Goal: Information Seeking & Learning: Learn about a topic

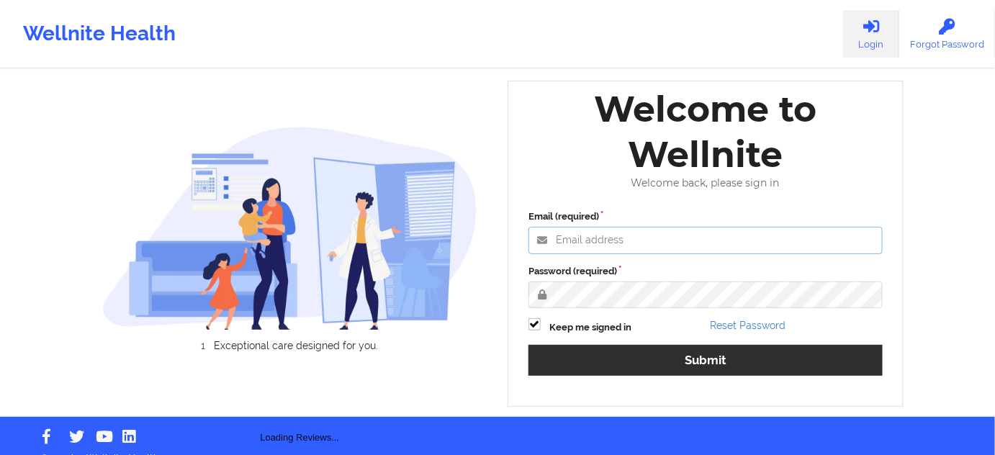
type input "[PERSON_NAME][EMAIL_ADDRESS][PERSON_NAME][DOMAIN_NAME]"
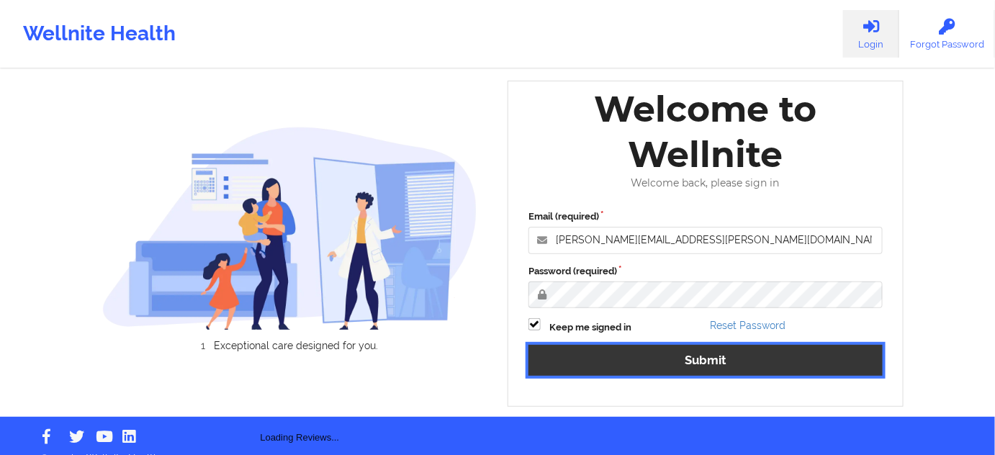
click at [646, 351] on button "Submit" at bounding box center [705, 360] width 354 height 31
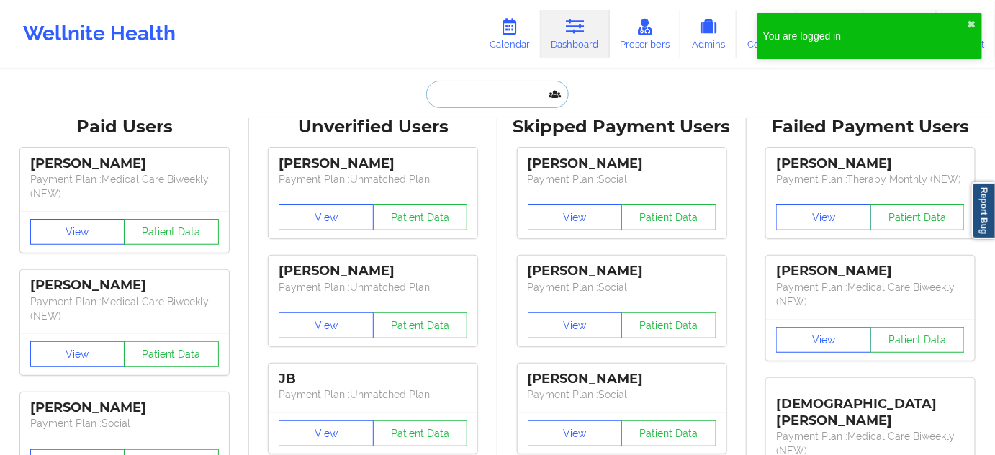
click at [463, 94] on input "text" at bounding box center [497, 94] width 143 height 27
paste input "[EMAIL_ADDRESS][DOMAIN_NAME]"
type input "[EMAIL_ADDRESS][DOMAIN_NAME]"
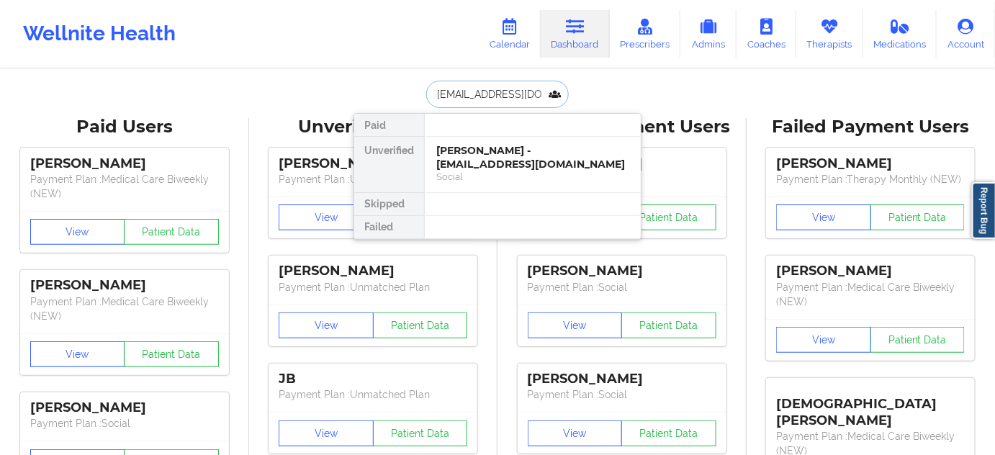
click at [466, 152] on div "[PERSON_NAME] - [EMAIL_ADDRESS][DOMAIN_NAME]" at bounding box center [532, 157] width 193 height 27
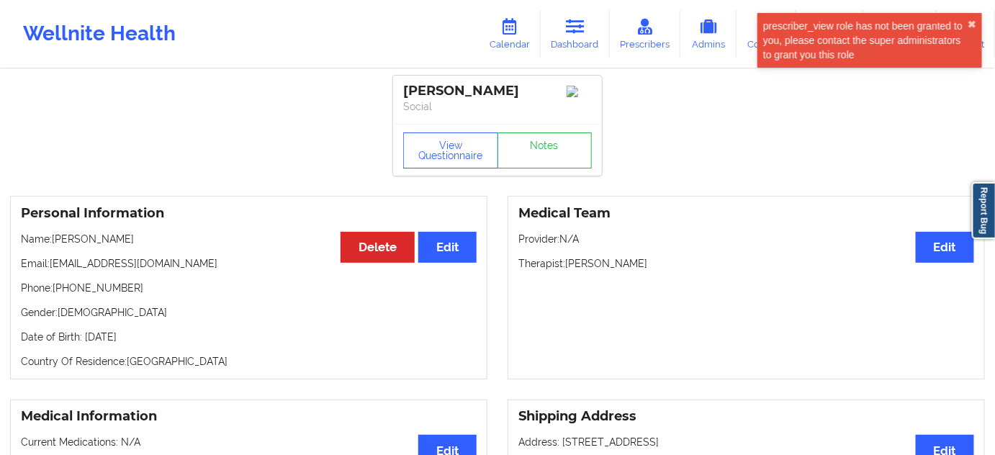
drag, startPoint x: 528, startPoint y: 84, endPoint x: 392, endPoint y: 84, distance: 135.3
copy div "[PERSON_NAME]"
click at [584, 36] on link "Dashboard" at bounding box center [575, 34] width 69 height 48
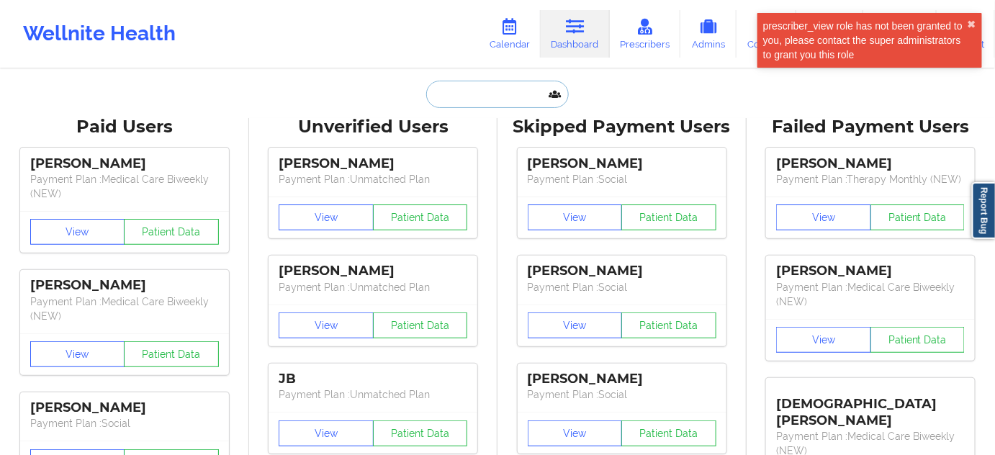
click at [490, 99] on input "text" at bounding box center [497, 94] width 143 height 27
paste input "[EMAIL_ADDRESS][DOMAIN_NAME]"
type input "[EMAIL_ADDRESS][DOMAIN_NAME]"
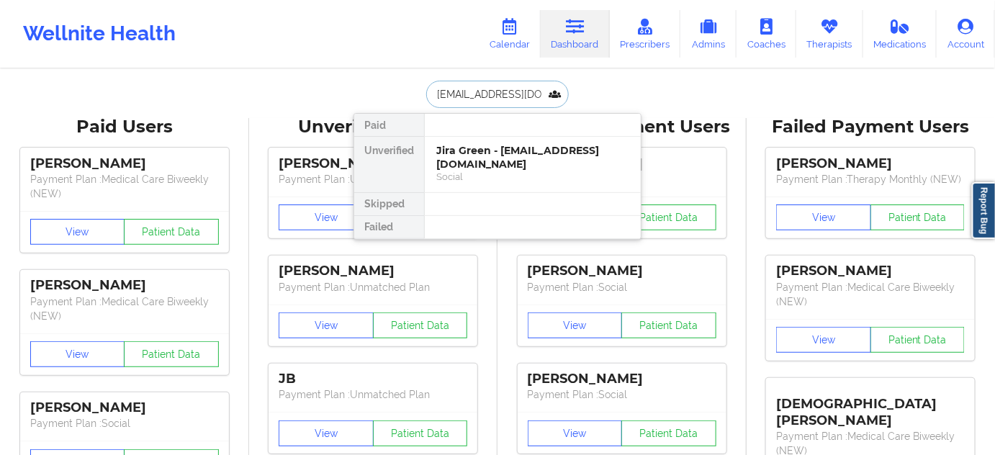
click at [474, 171] on div "Social" at bounding box center [532, 177] width 193 height 12
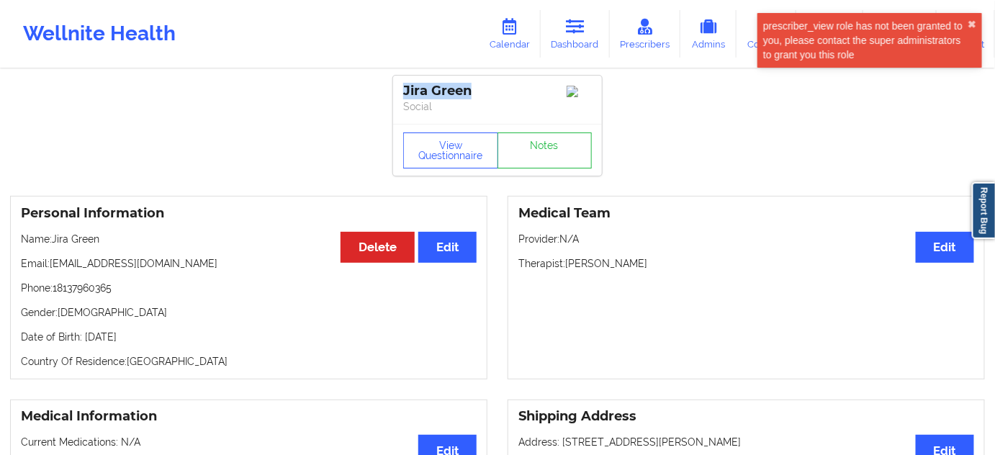
drag, startPoint x: 484, startPoint y: 93, endPoint x: 405, endPoint y: 84, distance: 79.7
copy div "Jira Green"
click at [578, 37] on link "Dashboard" at bounding box center [575, 34] width 69 height 48
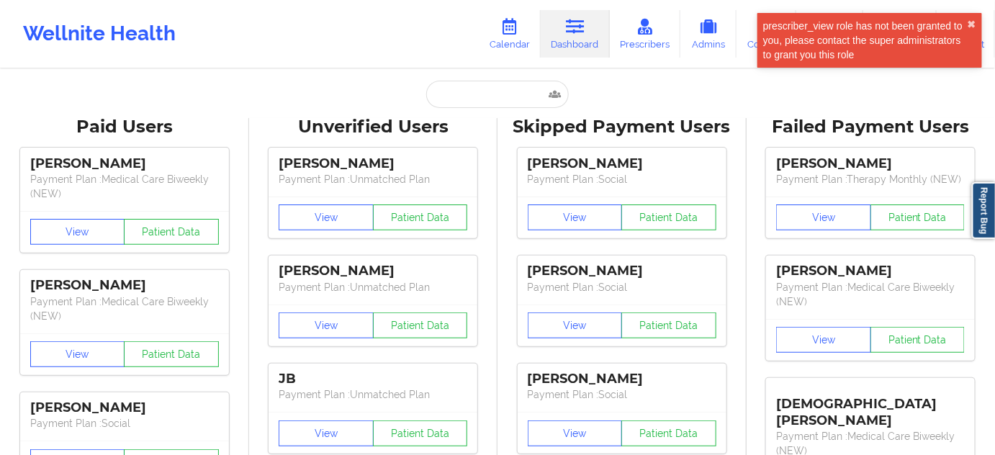
click at [517, 100] on input "text" at bounding box center [497, 94] width 143 height 27
paste input "[PERSON_NAME]"
type input "[PERSON_NAME]"
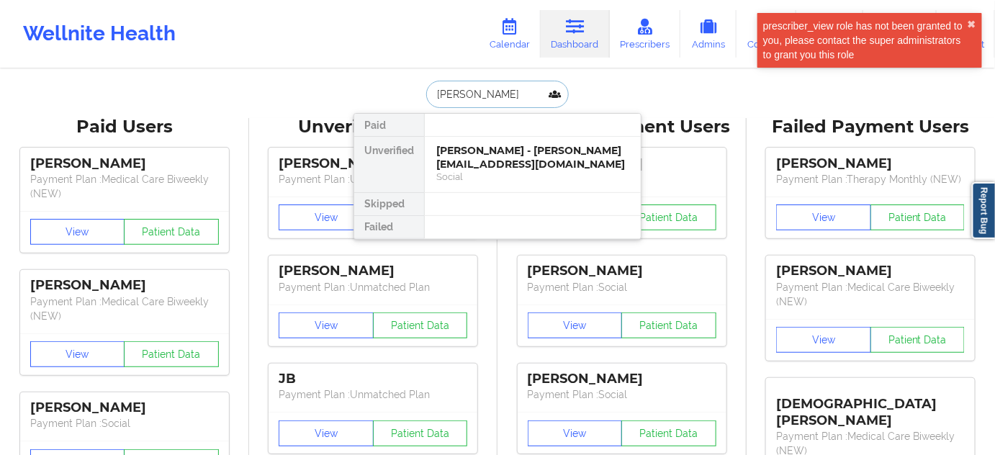
click at [495, 153] on div "[PERSON_NAME] - [PERSON_NAME][EMAIL_ADDRESS][DOMAIN_NAME]" at bounding box center [532, 157] width 193 height 27
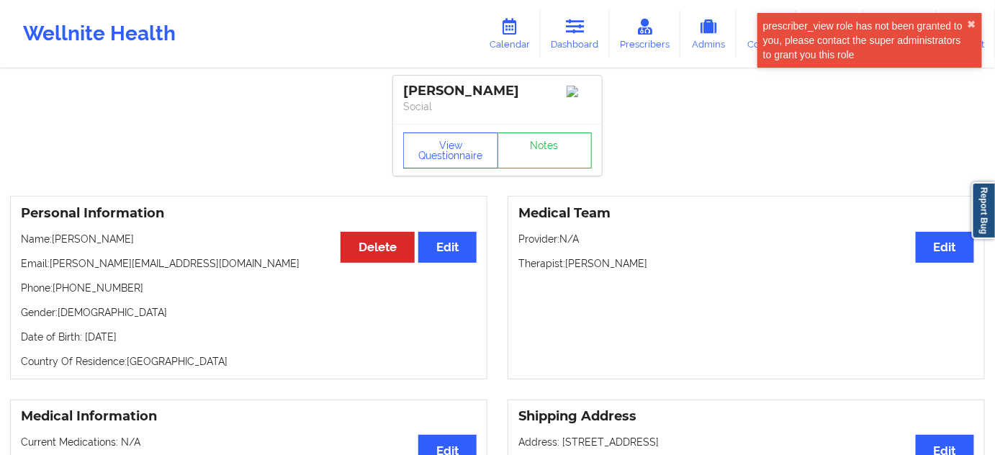
click at [430, 84] on div "[PERSON_NAME]" at bounding box center [497, 91] width 189 height 17
copy div "[PERSON_NAME]"
click at [471, 92] on div "[PERSON_NAME]" at bounding box center [497, 91] width 189 height 17
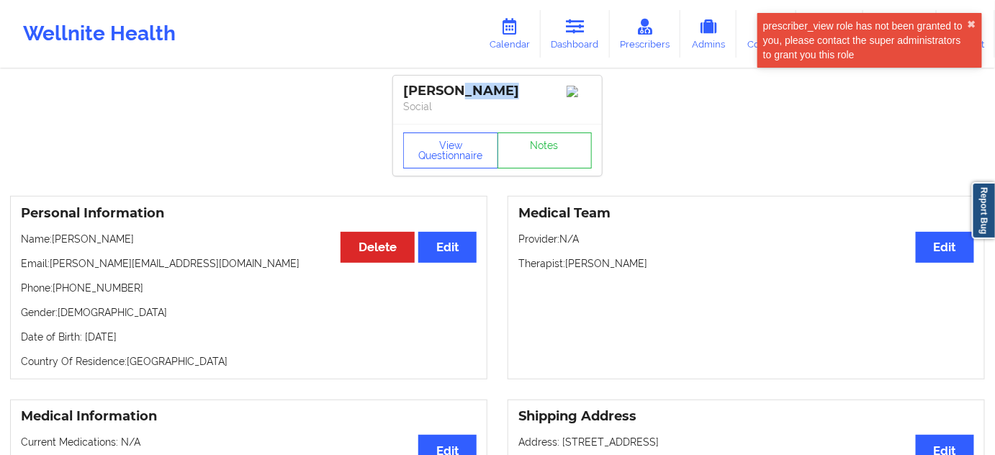
copy div "[PERSON_NAME]"
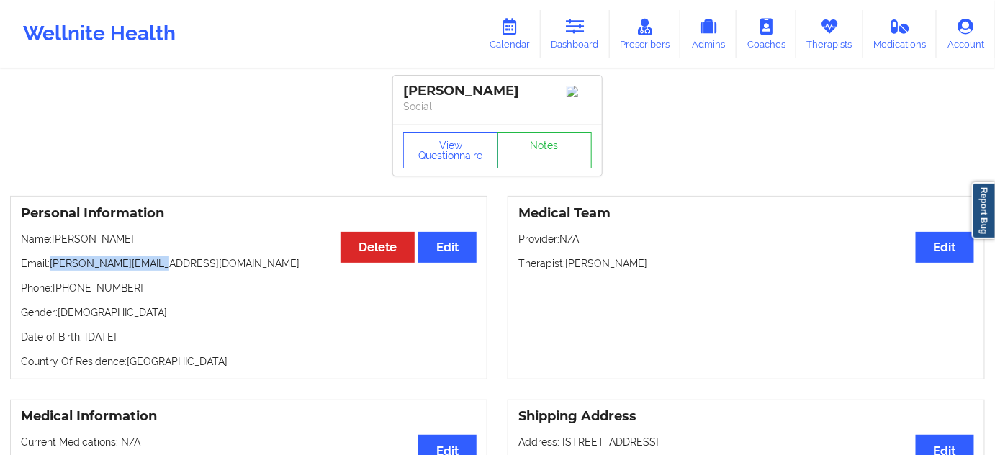
drag, startPoint x: 51, startPoint y: 268, endPoint x: 199, endPoint y: 268, distance: 148.3
click at [199, 268] on p "Email: [PERSON_NAME][EMAIL_ADDRESS][DOMAIN_NAME]" at bounding box center [249, 263] width 456 height 14
copy p "[PERSON_NAME][EMAIL_ADDRESS][DOMAIN_NAME]"
drag, startPoint x: 54, startPoint y: 291, endPoint x: 163, endPoint y: 280, distance: 109.9
click at [143, 287] on p "Phone: [PHONE_NUMBER]" at bounding box center [249, 288] width 456 height 14
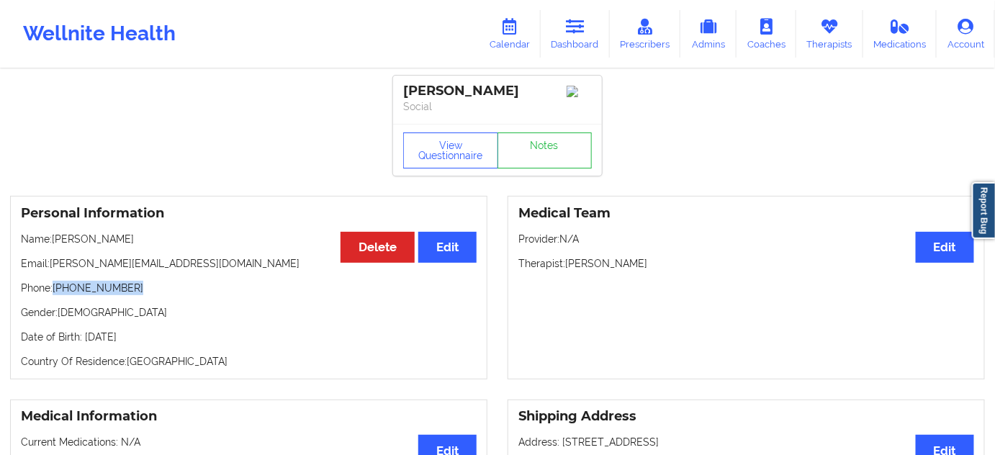
copy p "[PHONE_NUMBER]"
click at [552, 176] on div "View Questionnaire Notes" at bounding box center [497, 150] width 209 height 52
click at [549, 161] on link "Notes" at bounding box center [544, 150] width 95 height 36
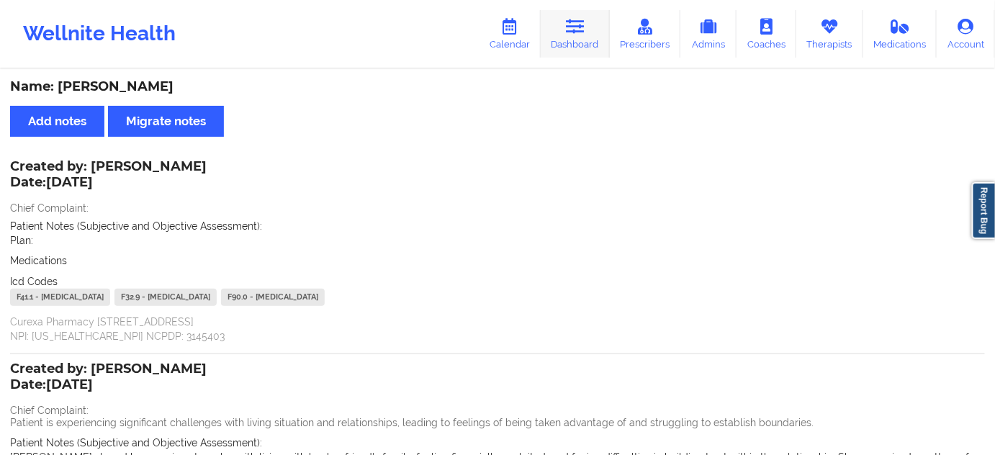
click at [585, 38] on link "Dashboard" at bounding box center [575, 34] width 69 height 48
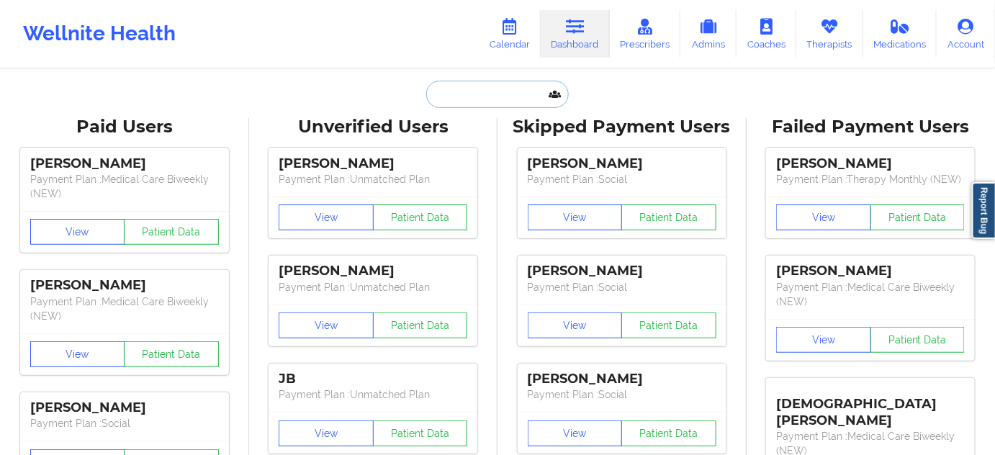
click at [491, 94] on input "text" at bounding box center [497, 94] width 143 height 27
type input "d"
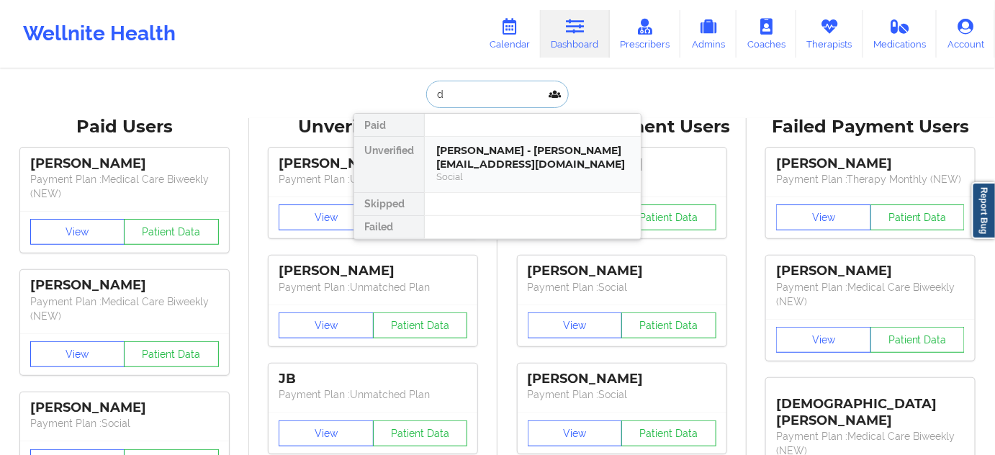
click at [482, 155] on div "[PERSON_NAME] - [PERSON_NAME][EMAIL_ADDRESS][DOMAIN_NAME]" at bounding box center [532, 157] width 193 height 27
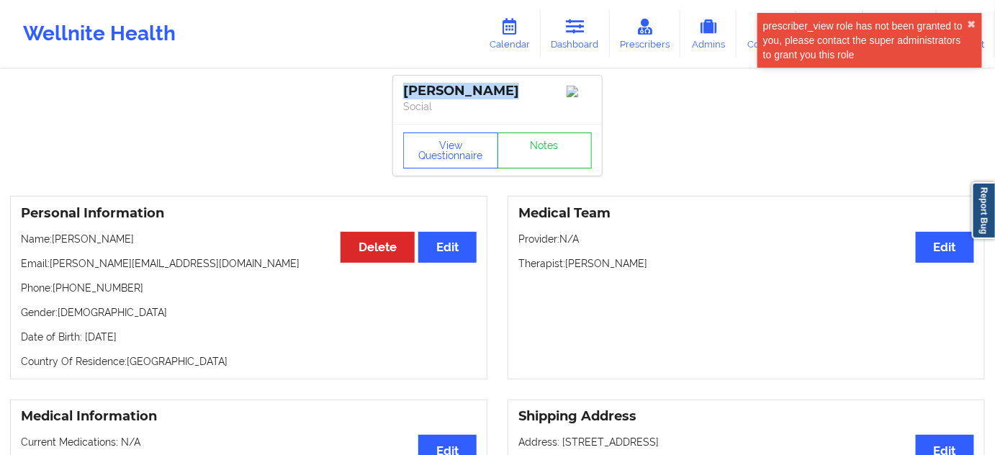
drag, startPoint x: 406, startPoint y: 88, endPoint x: 570, endPoint y: 59, distance: 166.6
click at [522, 89] on div "[PERSON_NAME]" at bounding box center [497, 91] width 189 height 17
copy div "[PERSON_NAME]"
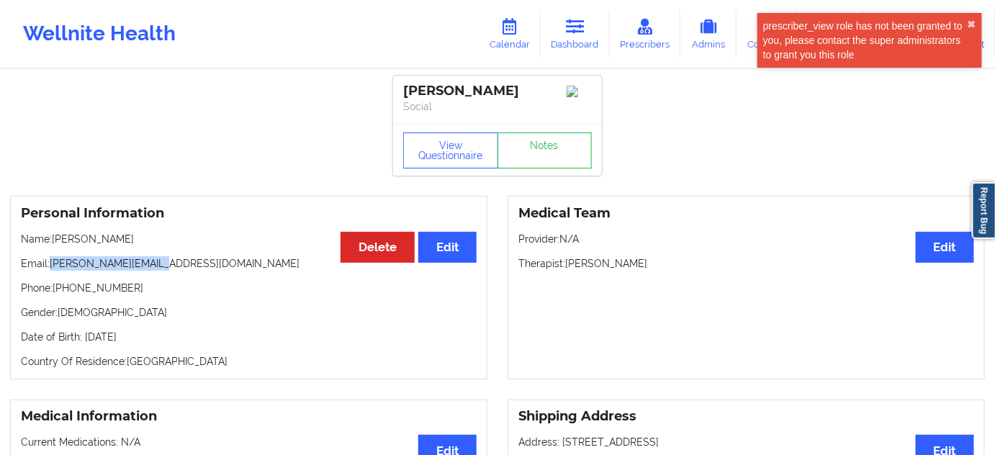
drag, startPoint x: 50, startPoint y: 271, endPoint x: 186, endPoint y: 274, distance: 135.4
click at [184, 271] on p "Email: [PERSON_NAME][EMAIL_ADDRESS][DOMAIN_NAME]" at bounding box center [249, 263] width 456 height 14
copy p "[PERSON_NAME][EMAIL_ADDRESS][DOMAIN_NAME]"
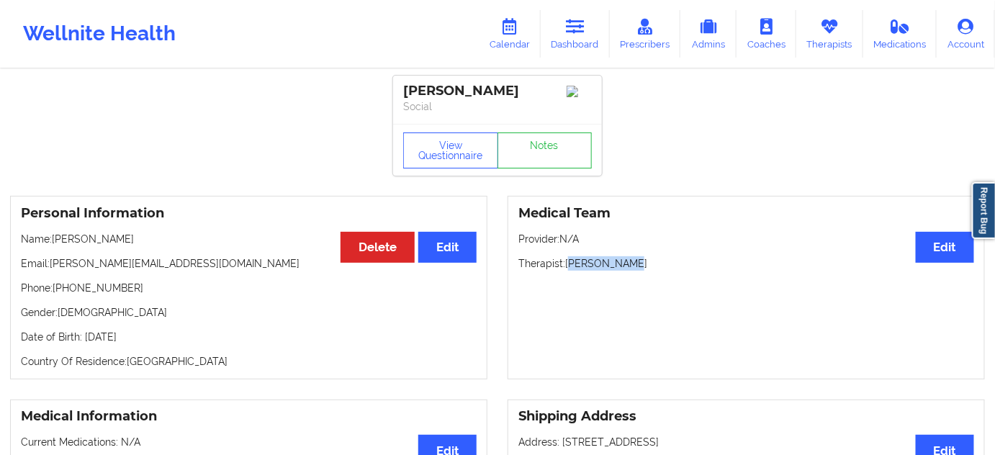
drag, startPoint x: 569, startPoint y: 266, endPoint x: 652, endPoint y: 270, distance: 82.9
click at [652, 270] on p "Therapist: [PERSON_NAME]" at bounding box center [746, 263] width 456 height 14
drag, startPoint x: 567, startPoint y: 266, endPoint x: 667, endPoint y: 262, distance: 100.1
click at [667, 262] on p "Therapist: [PERSON_NAME]" at bounding box center [746, 263] width 456 height 14
copy p "[PERSON_NAME]"
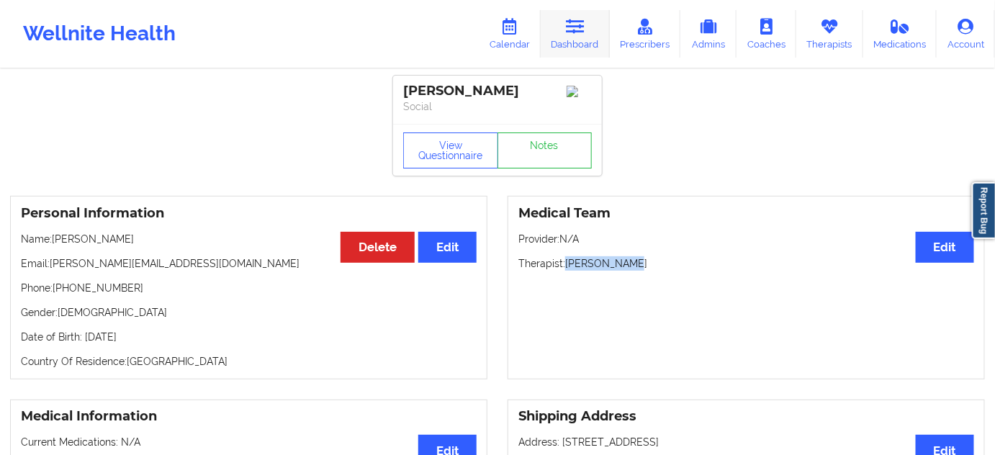
click at [583, 22] on icon at bounding box center [575, 27] width 19 height 16
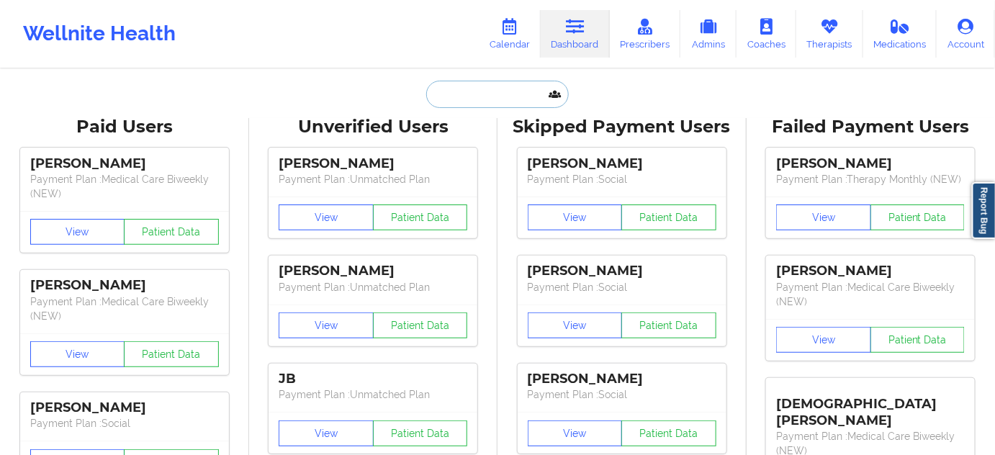
click at [482, 94] on input "text" at bounding box center [497, 94] width 143 height 27
paste input "[PERSON_NAME]"
type input "[PERSON_NAME]"
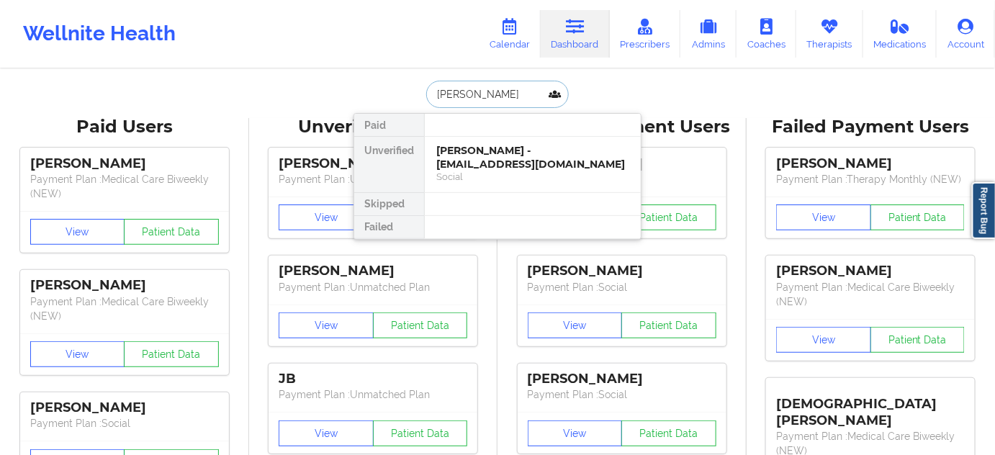
click at [477, 161] on div "[PERSON_NAME] - [EMAIL_ADDRESS][DOMAIN_NAME]" at bounding box center [532, 157] width 193 height 27
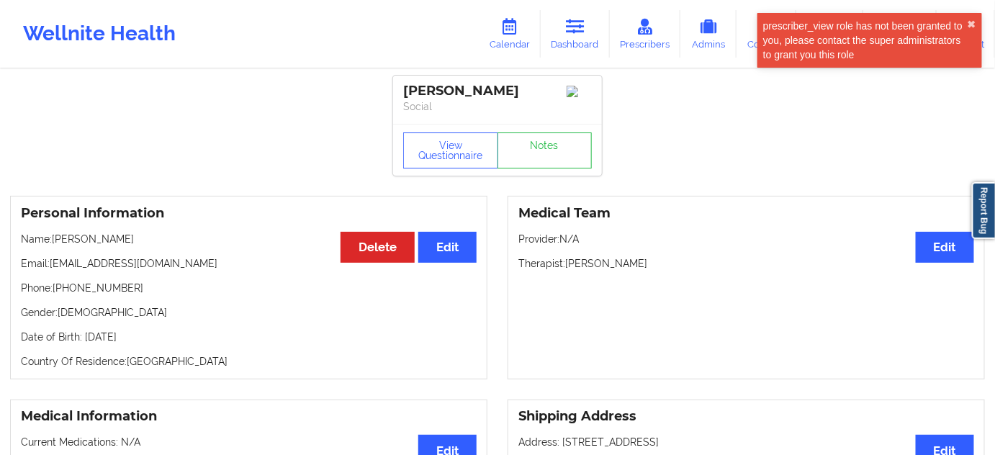
drag, startPoint x: 566, startPoint y: 266, endPoint x: 681, endPoint y: 271, distance: 115.3
click at [681, 271] on p "Therapist: [PERSON_NAME]" at bounding box center [746, 263] width 456 height 14
copy p "[PERSON_NAME]"
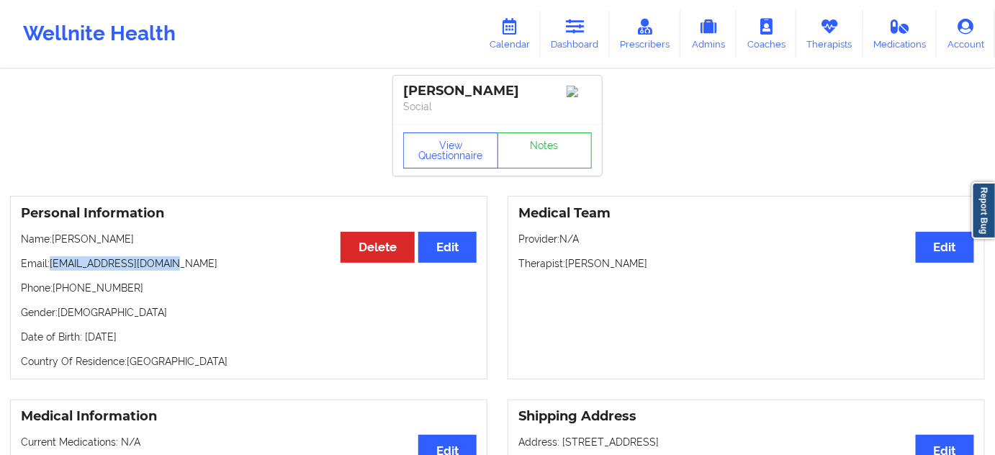
drag, startPoint x: 53, startPoint y: 268, endPoint x: 217, endPoint y: 269, distance: 164.1
click at [217, 269] on p "Email: [EMAIL_ADDRESS][DOMAIN_NAME]" at bounding box center [249, 263] width 456 height 14
click at [559, 31] on link "Dashboard" at bounding box center [575, 34] width 69 height 48
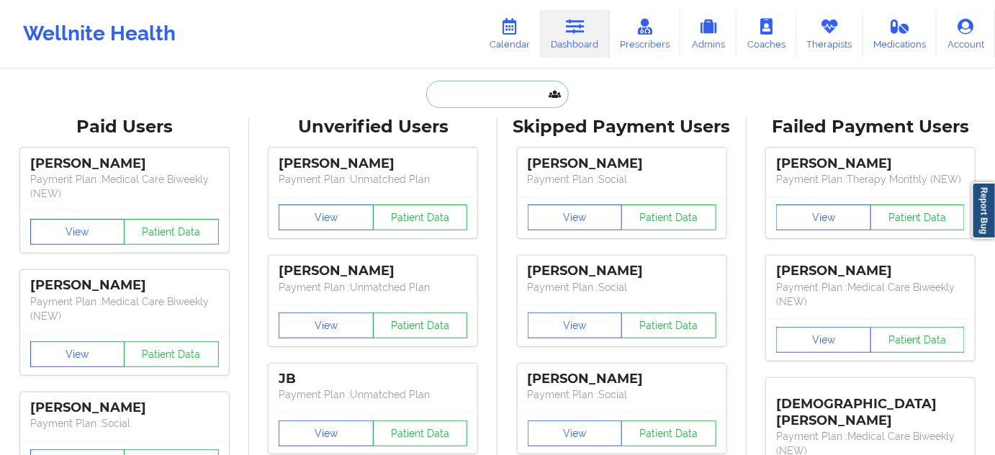
click at [482, 97] on input "text" at bounding box center [497, 94] width 143 height 27
paste input "[PERSON_NAME]"
type input "[PERSON_NAME]"
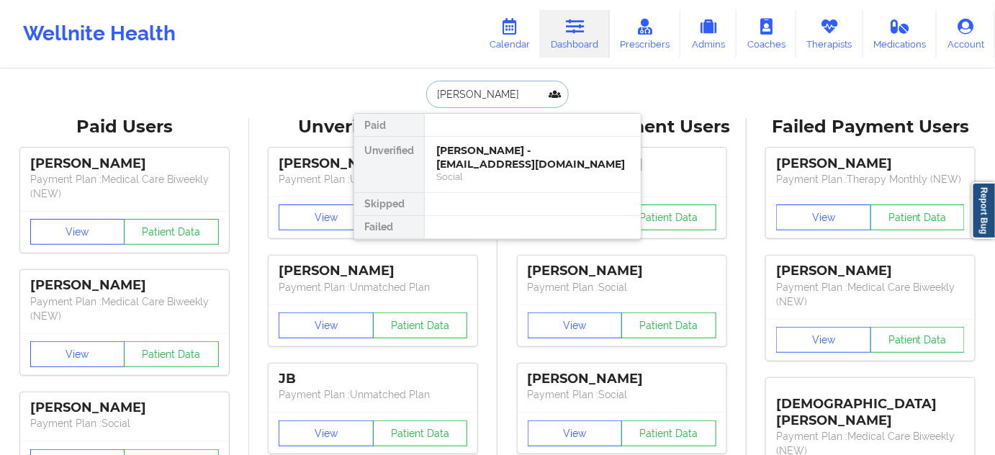
click at [478, 163] on div "[PERSON_NAME] - [EMAIL_ADDRESS][DOMAIN_NAME]" at bounding box center [532, 157] width 193 height 27
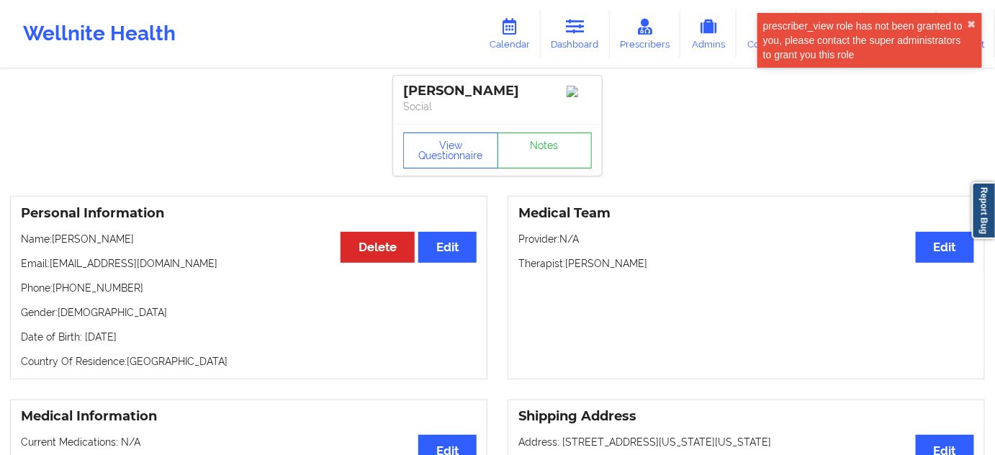
drag, startPoint x: 568, startPoint y: 268, endPoint x: 679, endPoint y: 238, distance: 114.9
click at [664, 261] on p "Therapist: [PERSON_NAME]" at bounding box center [746, 263] width 456 height 14
drag, startPoint x: 52, startPoint y: 267, endPoint x: 261, endPoint y: 265, distance: 208.8
click at [241, 275] on div "Personal Information Edit Delete Name: [PERSON_NAME] Email: [EMAIL_ADDRESS][DOM…" at bounding box center [248, 288] width 477 height 184
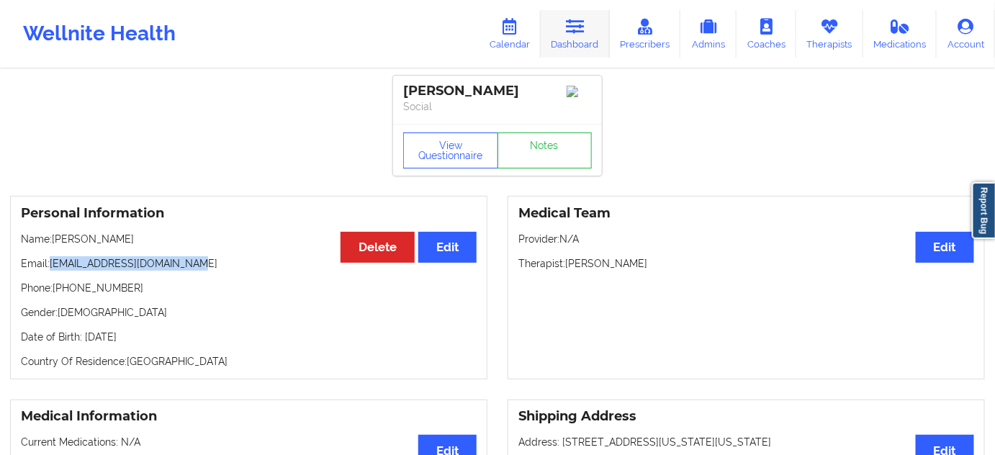
click at [581, 27] on icon at bounding box center [575, 27] width 19 height 16
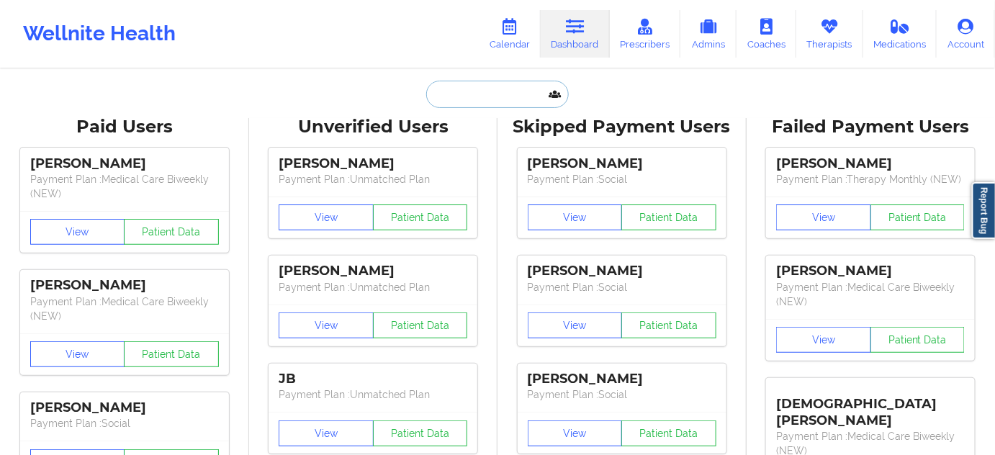
click at [502, 89] on input "text" at bounding box center [497, 94] width 143 height 27
paste input "[PERSON_NAME]"
type input "[PERSON_NAME]"
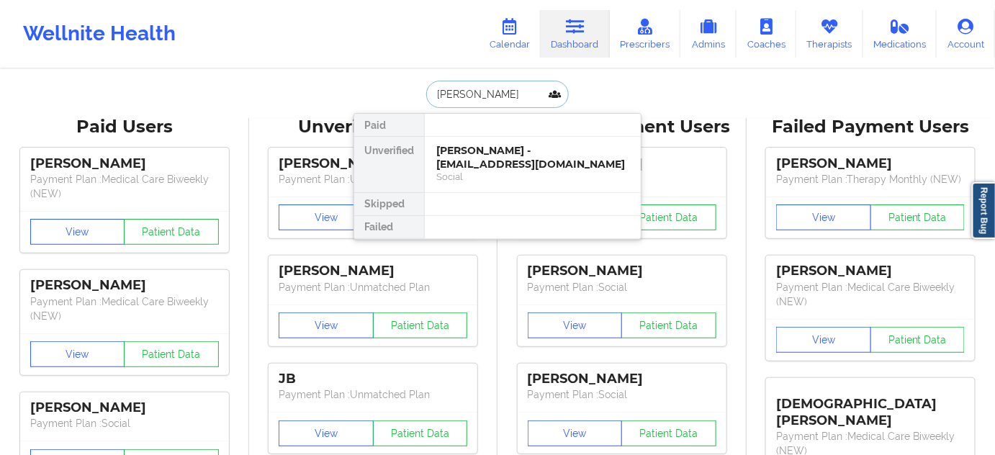
click at [492, 158] on div "[PERSON_NAME] - [EMAIL_ADDRESS][DOMAIN_NAME]" at bounding box center [532, 157] width 193 height 27
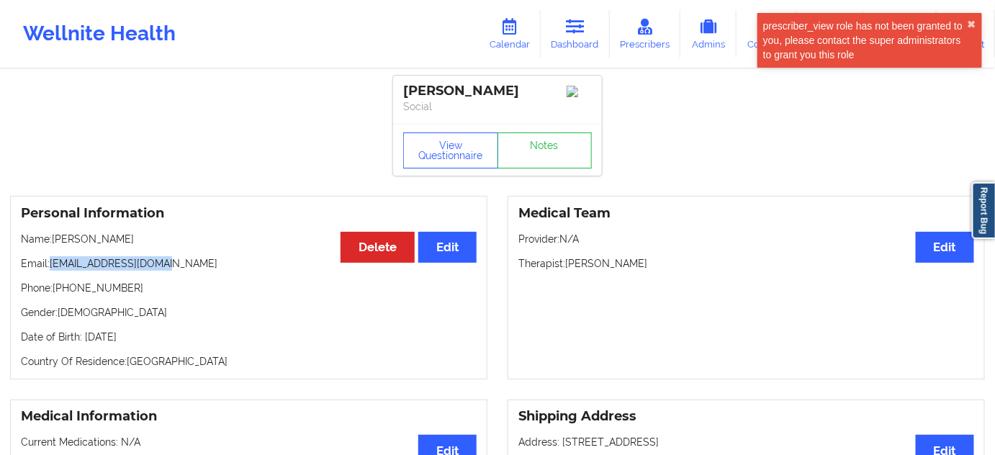
drag, startPoint x: 51, startPoint y: 266, endPoint x: 221, endPoint y: 271, distance: 169.9
click at [221, 271] on p "Email: [EMAIL_ADDRESS][DOMAIN_NAME]" at bounding box center [249, 263] width 456 height 14
drag, startPoint x: 569, startPoint y: 271, endPoint x: 661, endPoint y: 253, distance: 93.9
click at [648, 275] on div "Medical Team Edit Provider: N/A Therapist: [PERSON_NAME]" at bounding box center [745, 288] width 477 height 184
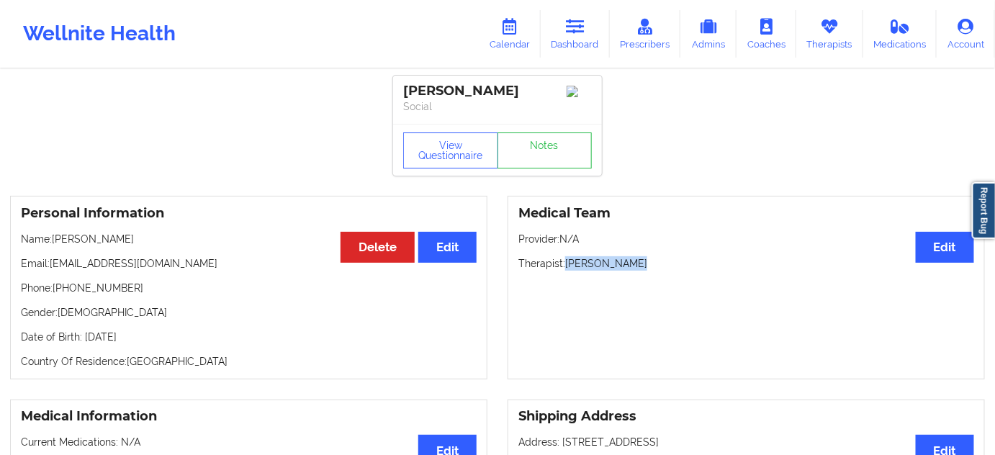
drag, startPoint x: 567, startPoint y: 273, endPoint x: 681, endPoint y: 248, distance: 116.3
click at [656, 261] on p "Therapist: [PERSON_NAME]" at bounding box center [746, 263] width 456 height 14
click at [597, 37] on link "Dashboard" at bounding box center [575, 34] width 69 height 48
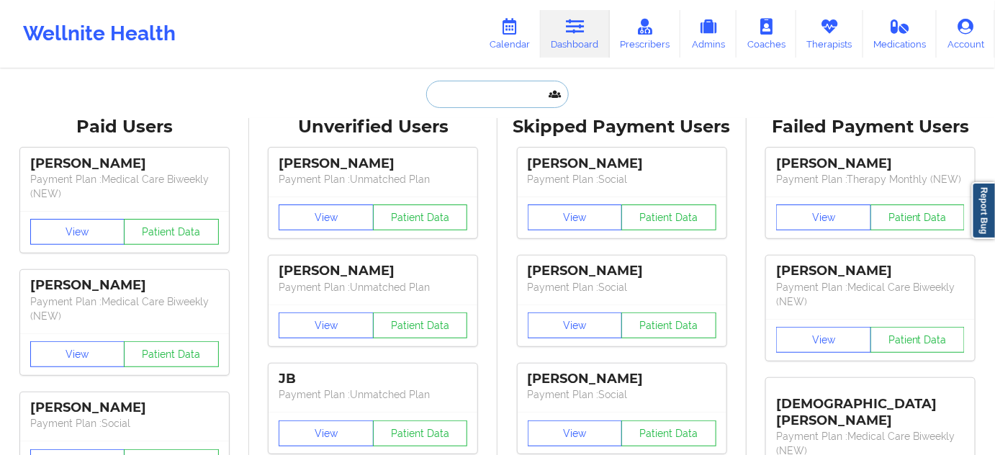
click at [518, 101] on input "text" at bounding box center [497, 94] width 143 height 27
paste input "[PERSON_NAME]"
type input "[PERSON_NAME]"
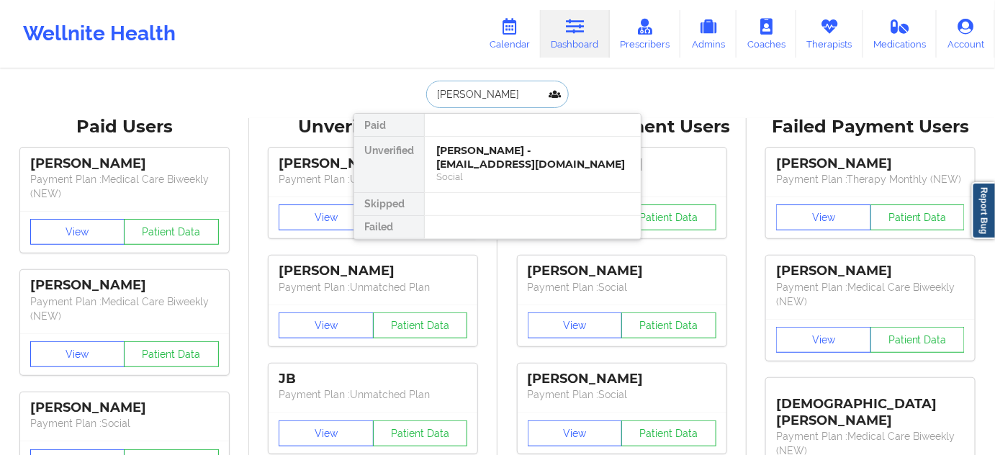
click at [484, 147] on div "[PERSON_NAME] - [EMAIL_ADDRESS][DOMAIN_NAME]" at bounding box center [532, 157] width 193 height 27
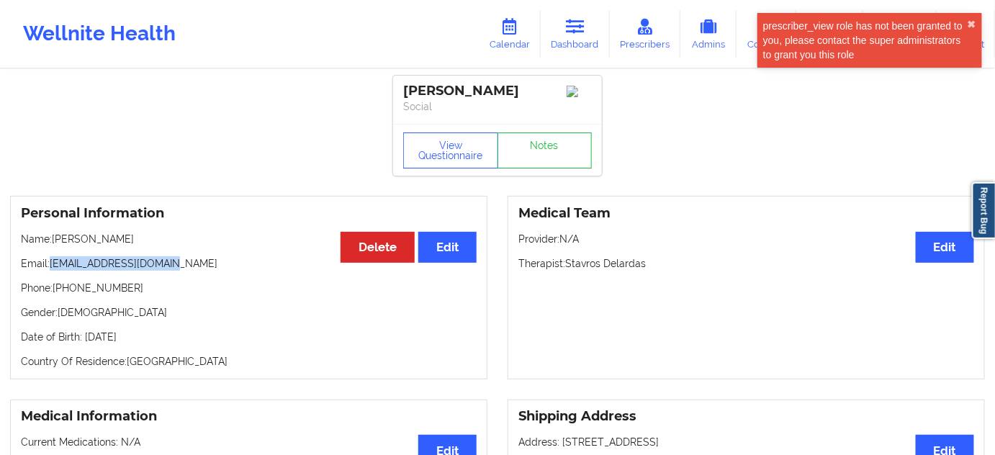
drag, startPoint x: 53, startPoint y: 270, endPoint x: 184, endPoint y: 266, distance: 131.8
click at [184, 266] on p "Email: [EMAIL_ADDRESS][DOMAIN_NAME]" at bounding box center [249, 263] width 456 height 14
drag, startPoint x: 565, startPoint y: 266, endPoint x: 672, endPoint y: 261, distance: 106.7
click at [670, 261] on p "Therapist: [PERSON_NAME]" at bounding box center [746, 263] width 456 height 14
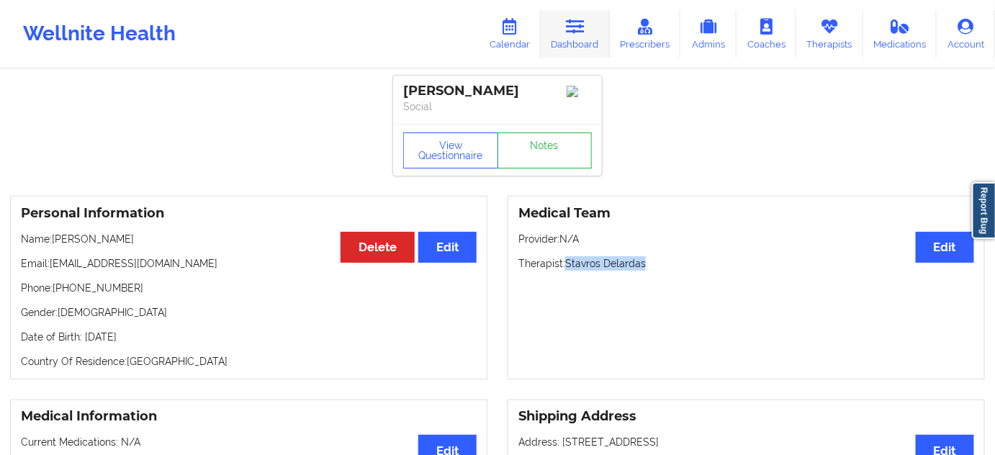
click at [595, 20] on link "Dashboard" at bounding box center [575, 34] width 69 height 48
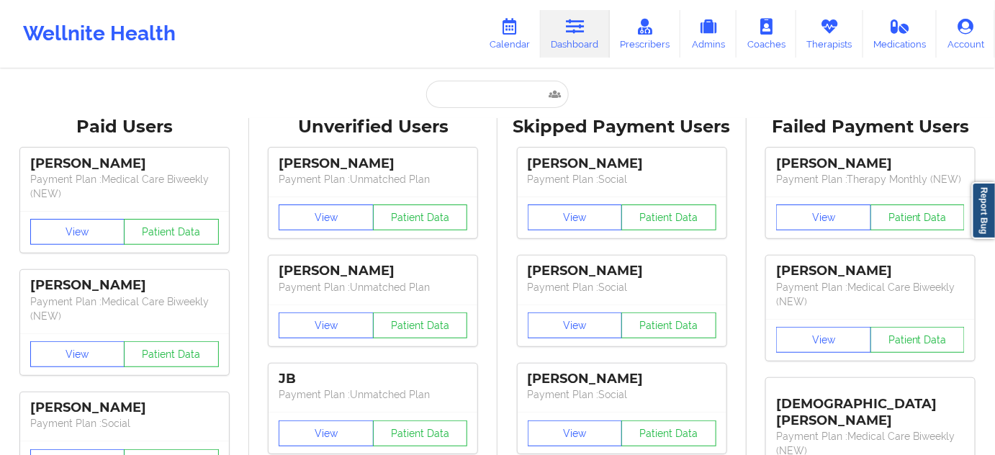
drag, startPoint x: 482, startPoint y: 74, endPoint x: 492, endPoint y: 97, distance: 25.4
click at [497, 102] on input "text" at bounding box center [497, 94] width 143 height 27
paste input "[PERSON_NAME]"
type input "[PERSON_NAME]"
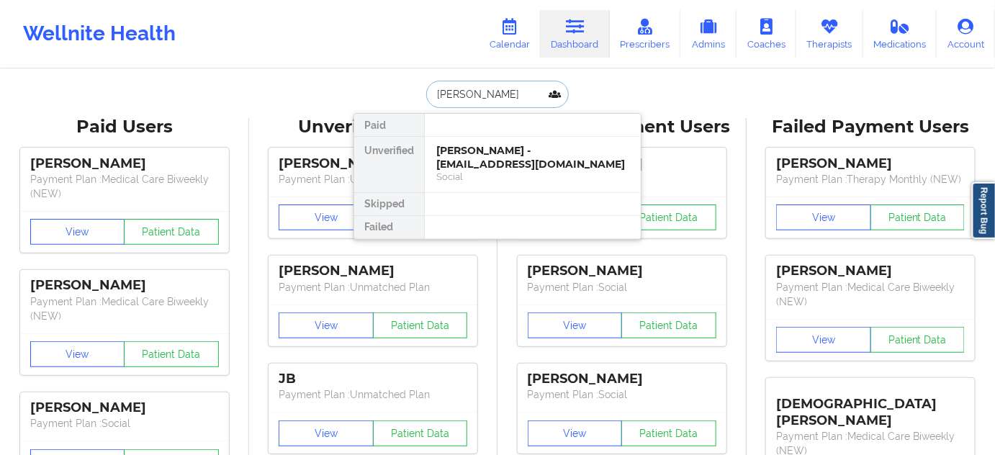
click at [477, 147] on div "[PERSON_NAME] - [EMAIL_ADDRESS][DOMAIN_NAME]" at bounding box center [532, 157] width 193 height 27
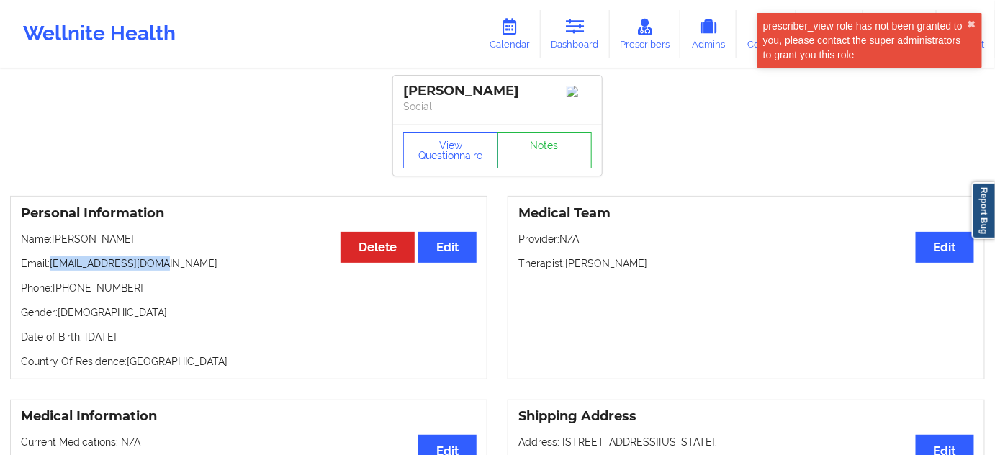
drag, startPoint x: 50, startPoint y: 267, endPoint x: 201, endPoint y: 266, distance: 151.2
click at [199, 266] on p "Email: [EMAIL_ADDRESS][DOMAIN_NAME]" at bounding box center [249, 263] width 456 height 14
drag, startPoint x: 568, startPoint y: 266, endPoint x: 666, endPoint y: 261, distance: 98.1
click at [658, 264] on p "Therapist: [PERSON_NAME]" at bounding box center [746, 263] width 456 height 14
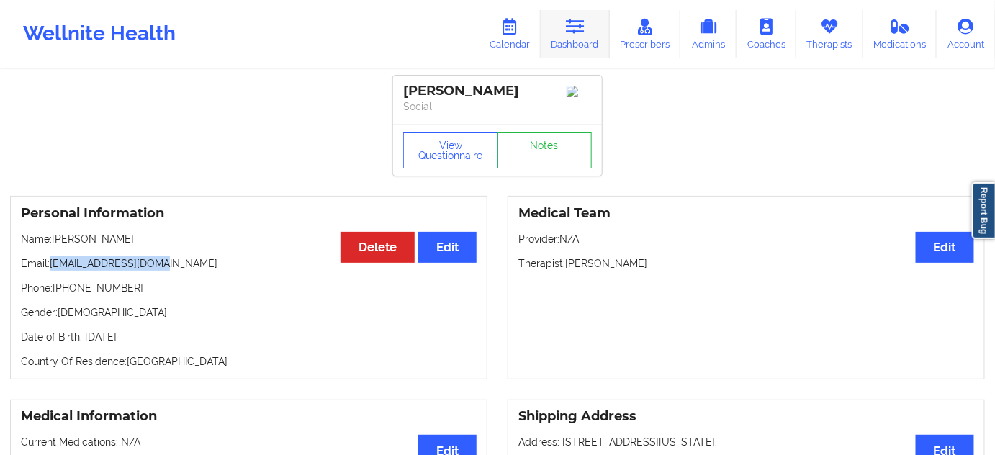
click at [574, 40] on link "Dashboard" at bounding box center [575, 34] width 69 height 48
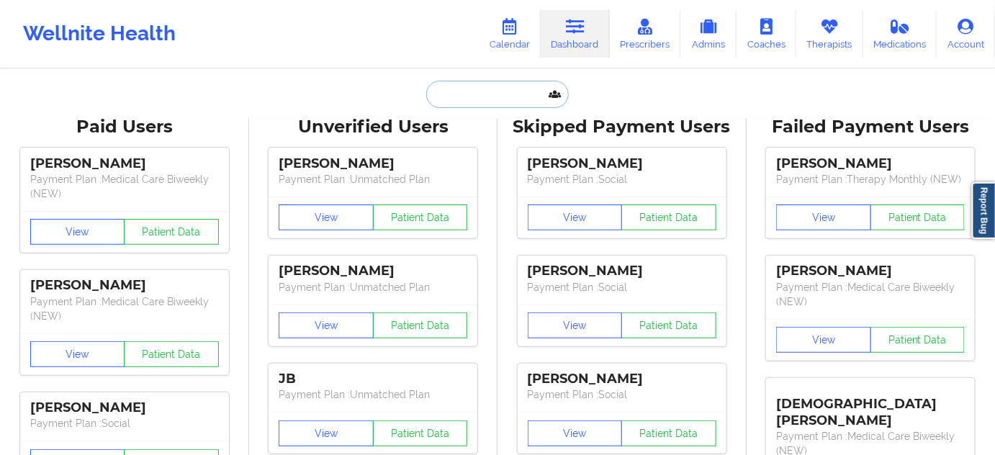
click at [498, 91] on input "text" at bounding box center [497, 94] width 143 height 27
paste input "[PERSON_NAME][EMAIL_ADDRESS][DOMAIN_NAME]"
type input "[PERSON_NAME][EMAIL_ADDRESS][DOMAIN_NAME]"
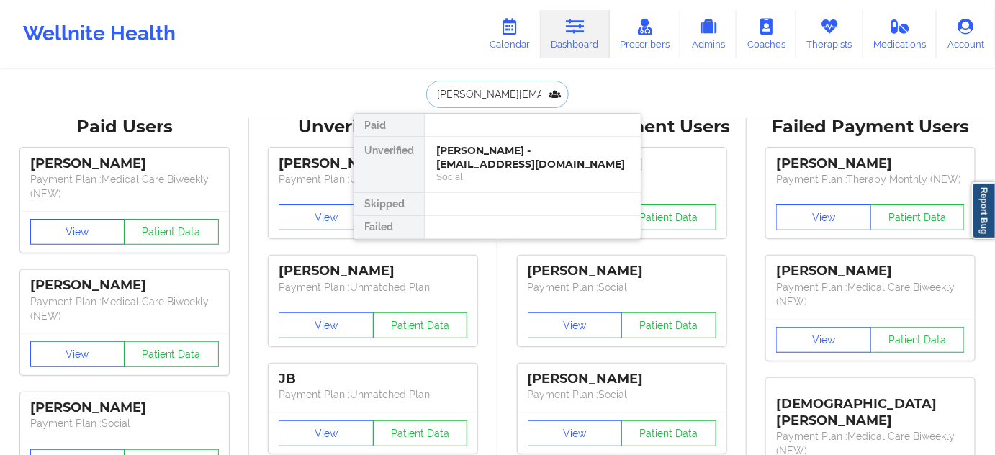
scroll to position [0, 1]
click at [469, 159] on div "[PERSON_NAME] - [PERSON_NAME][EMAIL_ADDRESS][DOMAIN_NAME]" at bounding box center [532, 157] width 193 height 27
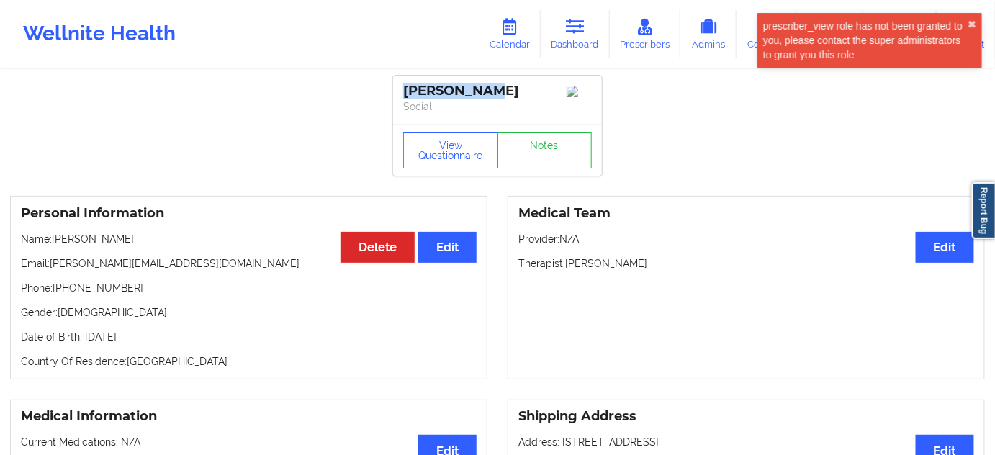
drag, startPoint x: 464, startPoint y: 93, endPoint x: 396, endPoint y: 89, distance: 67.8
click at [396, 89] on div "[PERSON_NAME] Social" at bounding box center [497, 100] width 209 height 48
drag, startPoint x: 608, startPoint y: 32, endPoint x: 600, endPoint y: 32, distance: 8.0
click at [608, 32] on link "Dashboard" at bounding box center [575, 34] width 69 height 48
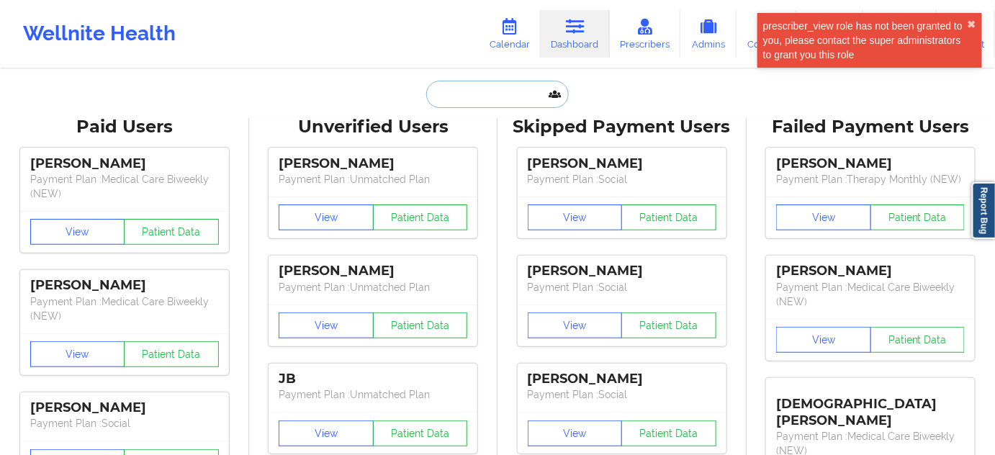
click at [518, 81] on input "text" at bounding box center [497, 94] width 143 height 27
paste input "[EMAIL_ADDRESS][DOMAIN_NAME]"
type input "[EMAIL_ADDRESS][DOMAIN_NAME]"
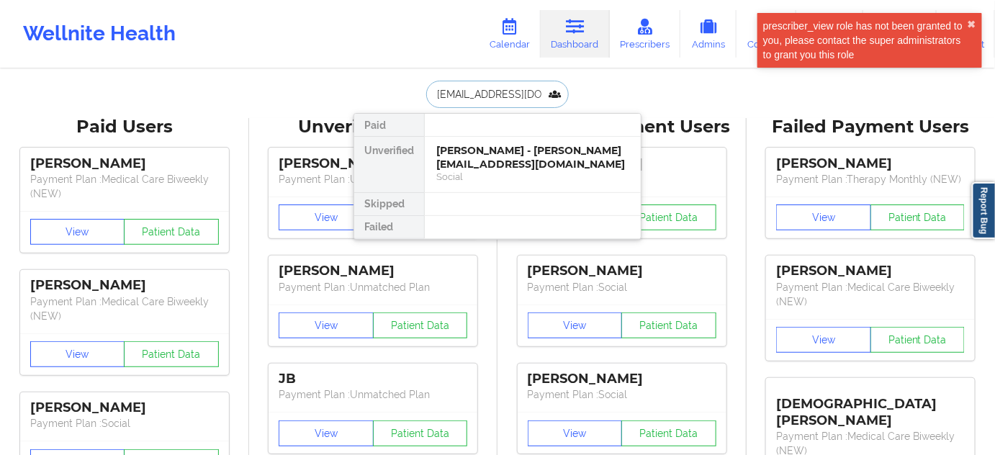
scroll to position [0, 7]
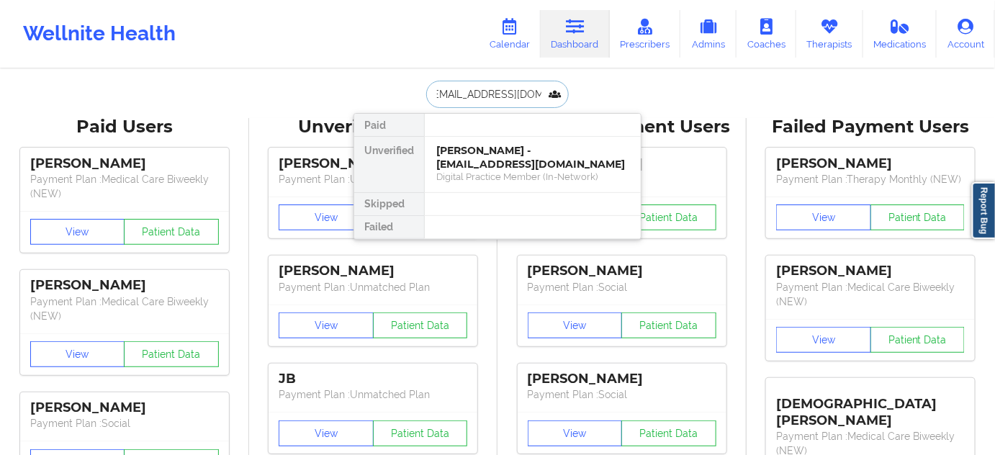
click at [478, 149] on div "[PERSON_NAME] - [EMAIL_ADDRESS][DOMAIN_NAME]" at bounding box center [532, 157] width 193 height 27
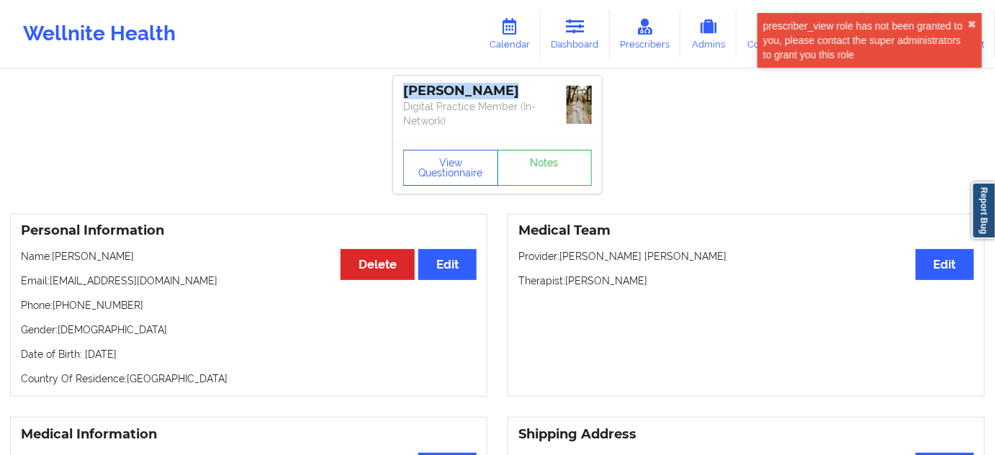
drag, startPoint x: 465, startPoint y: 91, endPoint x: 401, endPoint y: 90, distance: 64.1
click at [400, 91] on div "[PERSON_NAME] Digital Practice Member (In-Network)" at bounding box center [497, 109] width 209 height 66
click at [585, 34] on icon at bounding box center [575, 27] width 19 height 16
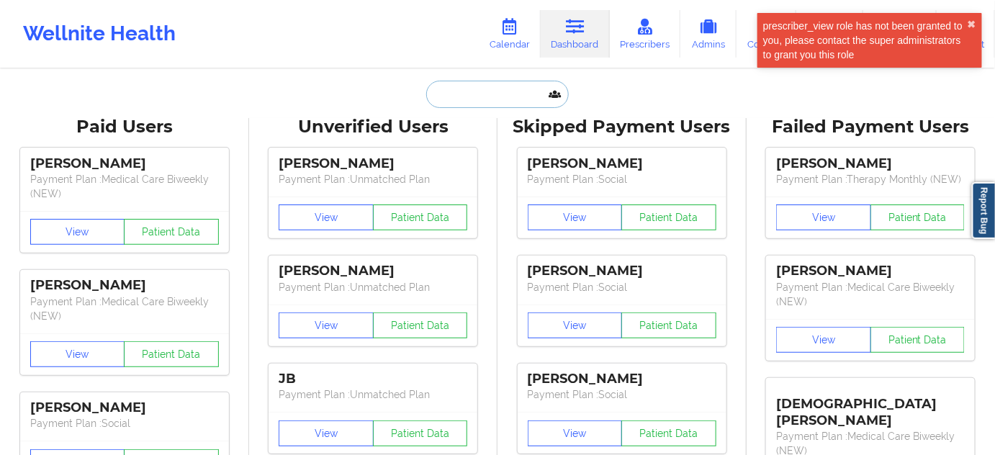
click at [485, 96] on input "text" at bounding box center [497, 94] width 143 height 27
paste input "[EMAIL_ADDRESS][DOMAIN_NAME]"
type input "[EMAIL_ADDRESS][DOMAIN_NAME]"
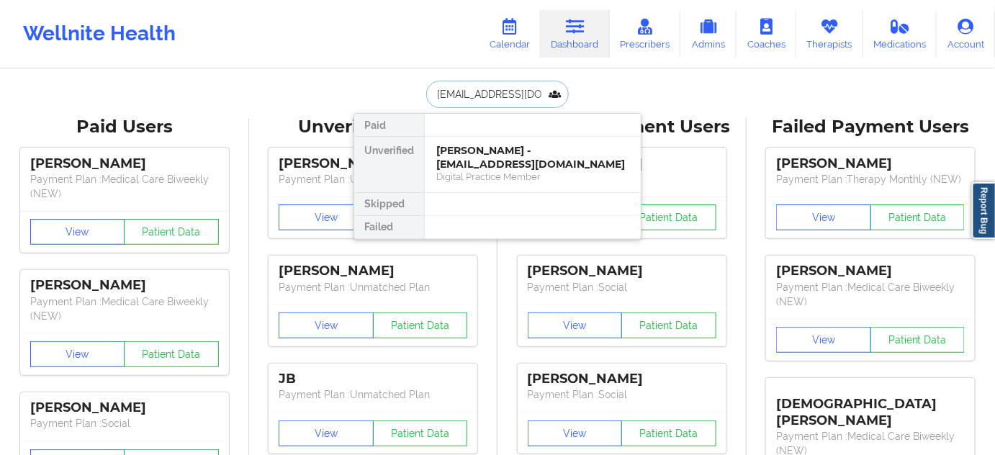
click at [471, 154] on div "[PERSON_NAME] - [EMAIL_ADDRESS][DOMAIN_NAME]" at bounding box center [532, 157] width 193 height 27
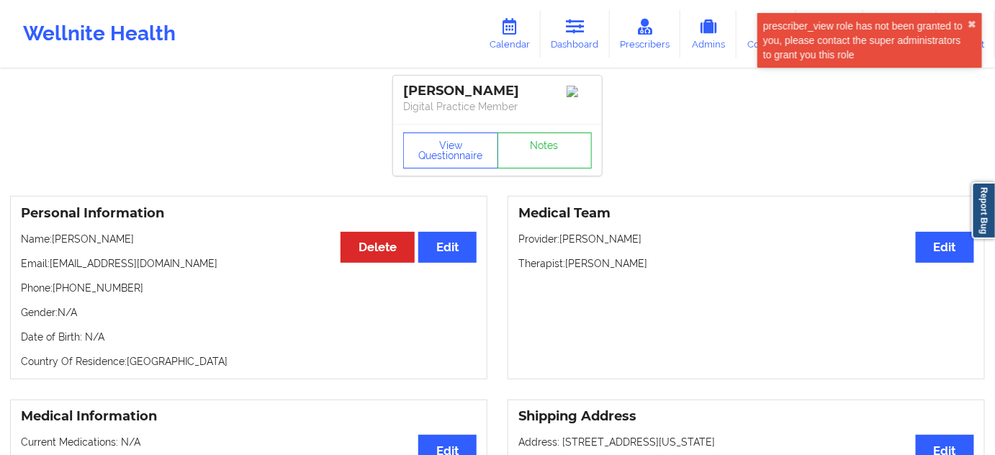
click at [489, 89] on div "[PERSON_NAME]" at bounding box center [497, 91] width 189 height 17
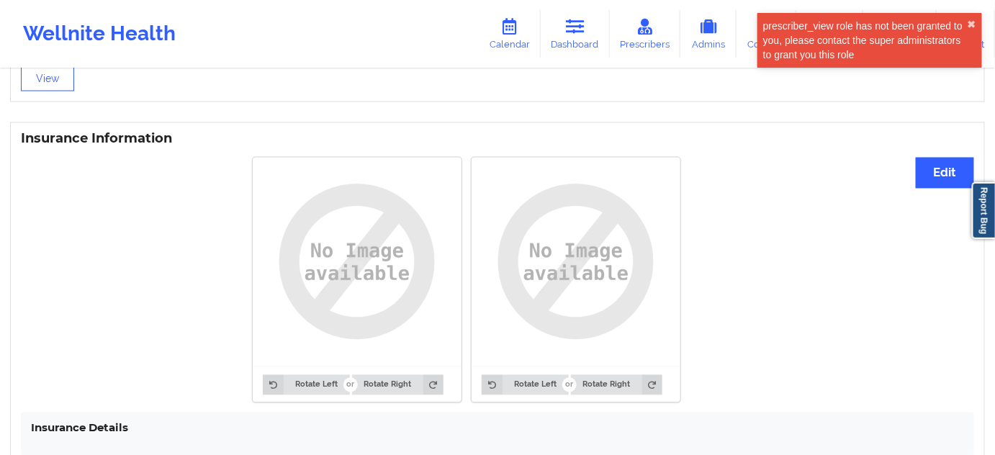
scroll to position [871, 0]
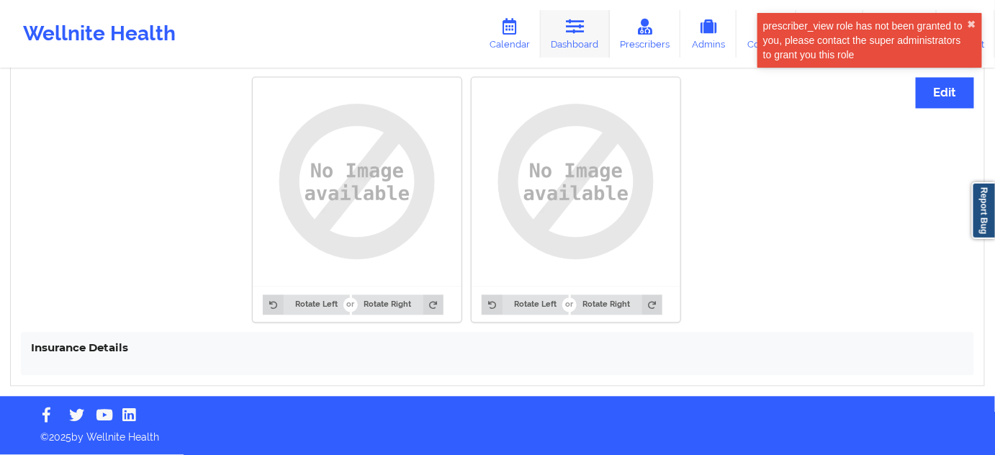
click at [560, 33] on link "Dashboard" at bounding box center [575, 34] width 69 height 48
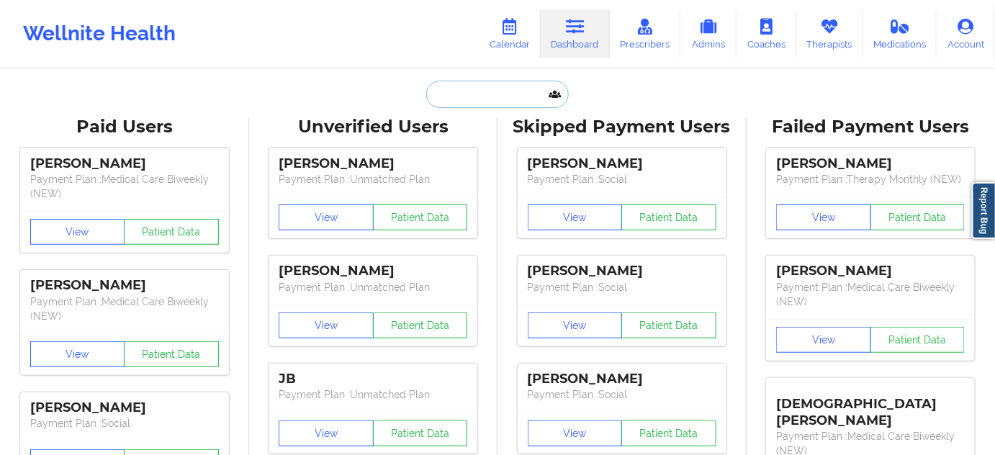
click at [504, 88] on input "text" at bounding box center [497, 94] width 143 height 27
paste input "[EMAIL_ADDRESS][DOMAIN_NAME]"
type input "[EMAIL_ADDRESS][DOMAIN_NAME]"
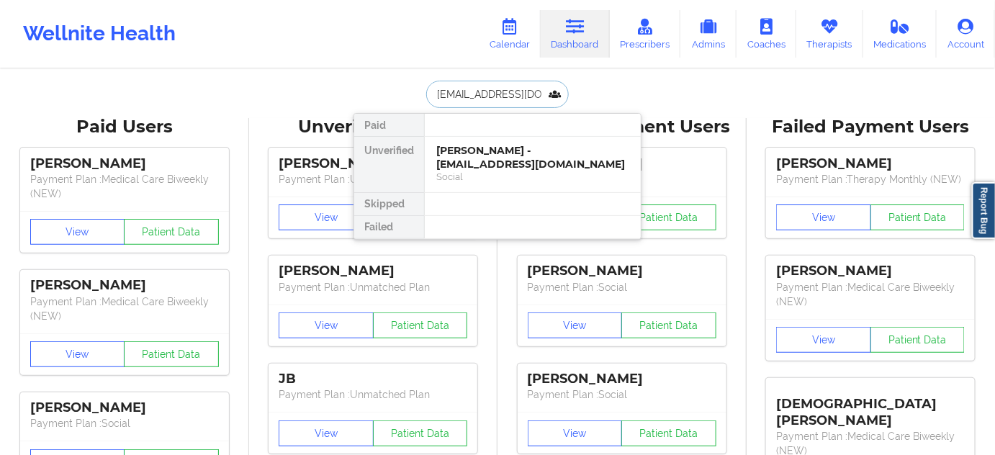
click at [471, 151] on div "[PERSON_NAME] - [EMAIL_ADDRESS][DOMAIN_NAME]" at bounding box center [532, 157] width 193 height 27
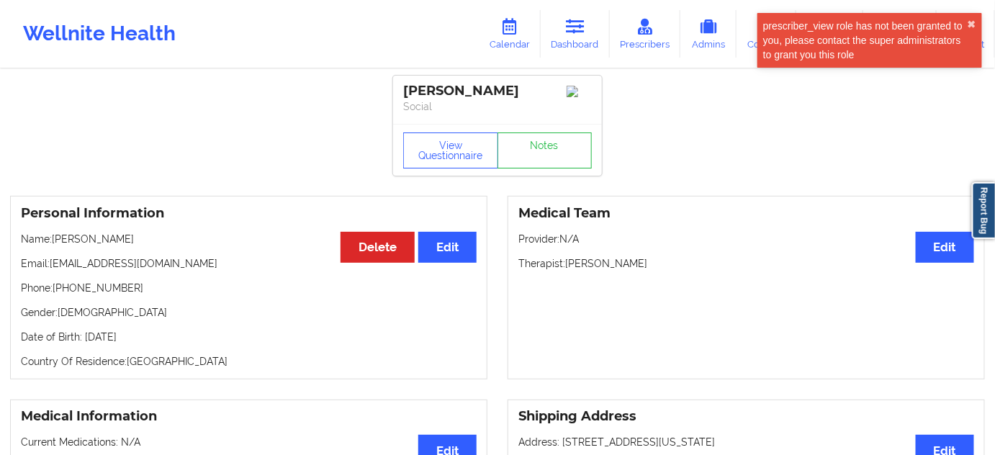
click at [484, 84] on div "[PERSON_NAME]" at bounding box center [497, 91] width 189 height 17
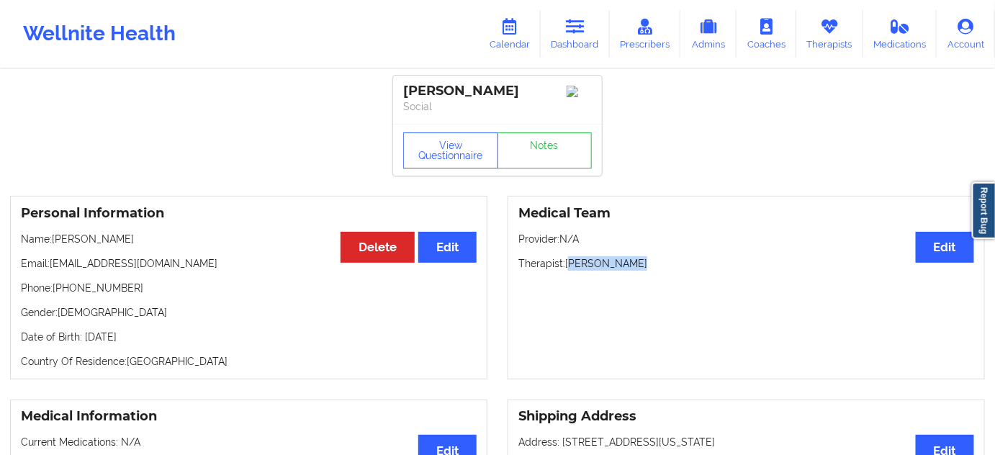
drag, startPoint x: 569, startPoint y: 264, endPoint x: 643, endPoint y: 262, distance: 73.5
click at [646, 260] on div "Medical Team Edit Provider: N/A Therapist: [PERSON_NAME]" at bounding box center [745, 288] width 477 height 184
drag, startPoint x: 567, startPoint y: 266, endPoint x: 644, endPoint y: 253, distance: 78.0
click at [646, 271] on p "Therapist: [PERSON_NAME]" at bounding box center [746, 263] width 456 height 14
click at [549, 149] on link "Notes" at bounding box center [544, 150] width 95 height 36
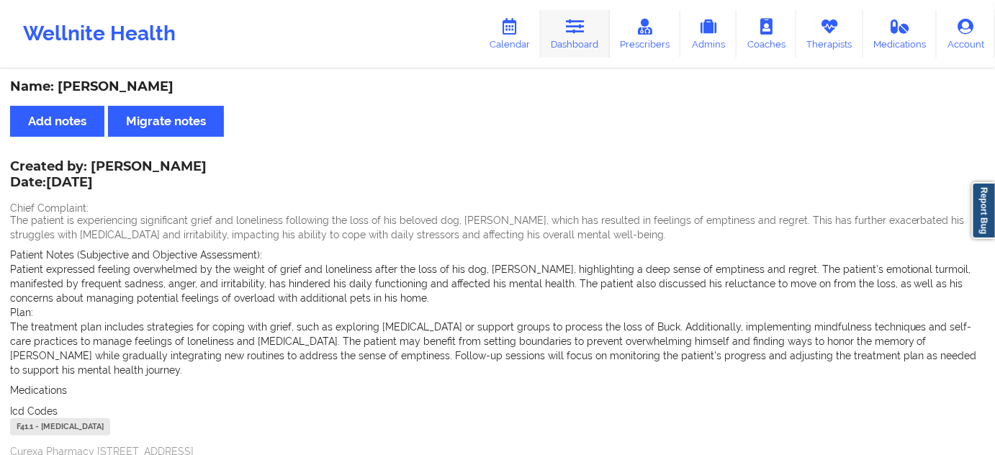
click at [564, 38] on link "Dashboard" at bounding box center [575, 34] width 69 height 48
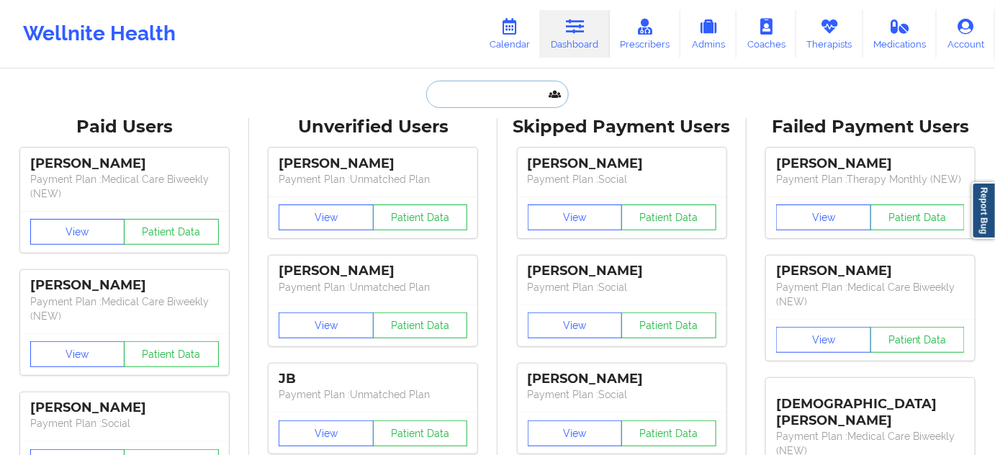
click at [491, 85] on input "text" at bounding box center [497, 94] width 143 height 27
paste input "[EMAIL_ADDRESS][DOMAIN_NAME]"
type input "[EMAIL_ADDRESS][DOMAIN_NAME]"
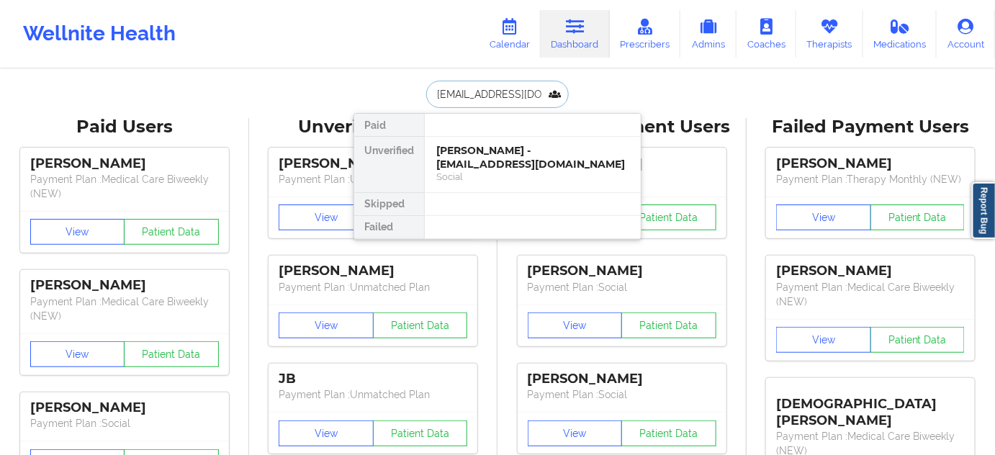
click at [487, 157] on div "[PERSON_NAME] - [EMAIL_ADDRESS][DOMAIN_NAME]" at bounding box center [532, 157] width 193 height 27
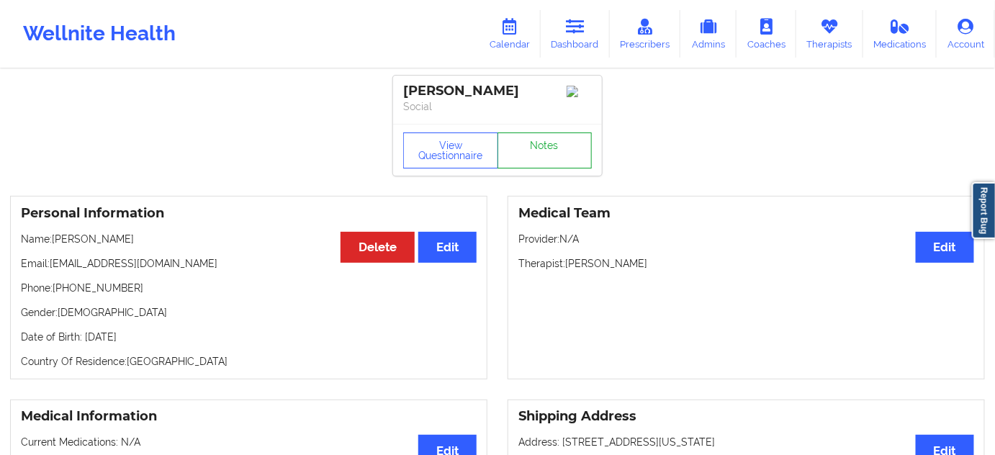
click at [534, 162] on link "Notes" at bounding box center [544, 150] width 95 height 36
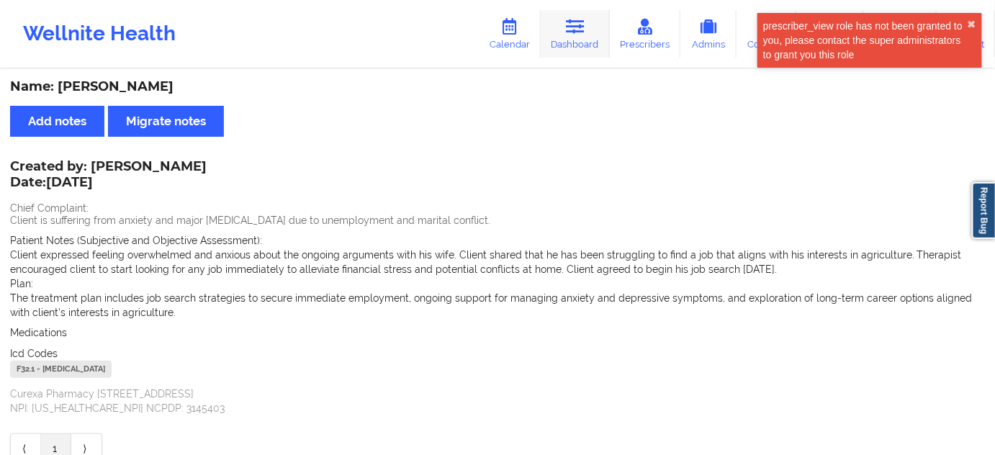
click at [575, 35] on link "Dashboard" at bounding box center [575, 34] width 69 height 48
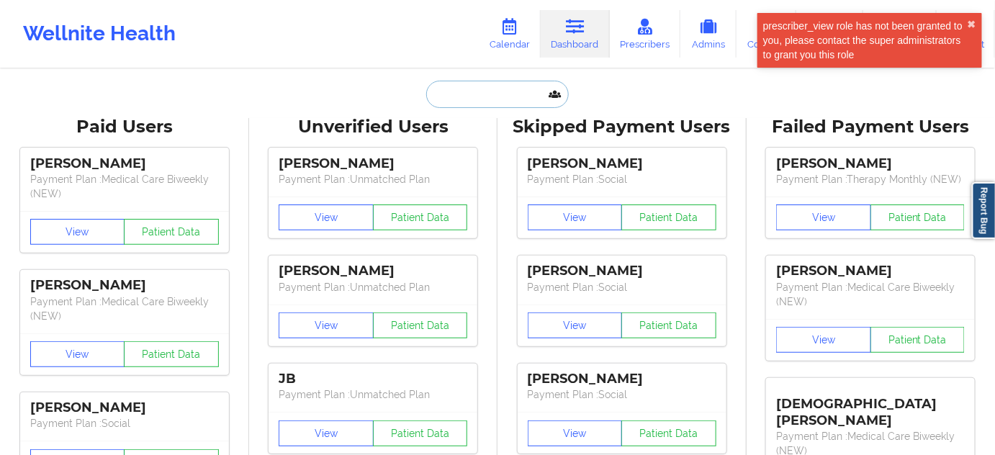
click at [486, 89] on input "text" at bounding box center [497, 94] width 143 height 27
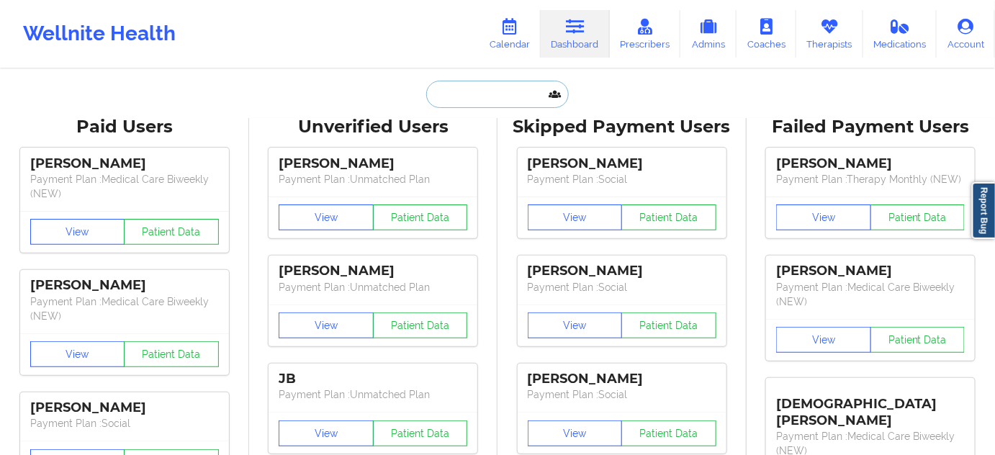
paste input "[EMAIL_ADDRESS][DOMAIN_NAME]"
type input "[EMAIL_ADDRESS][DOMAIN_NAME]"
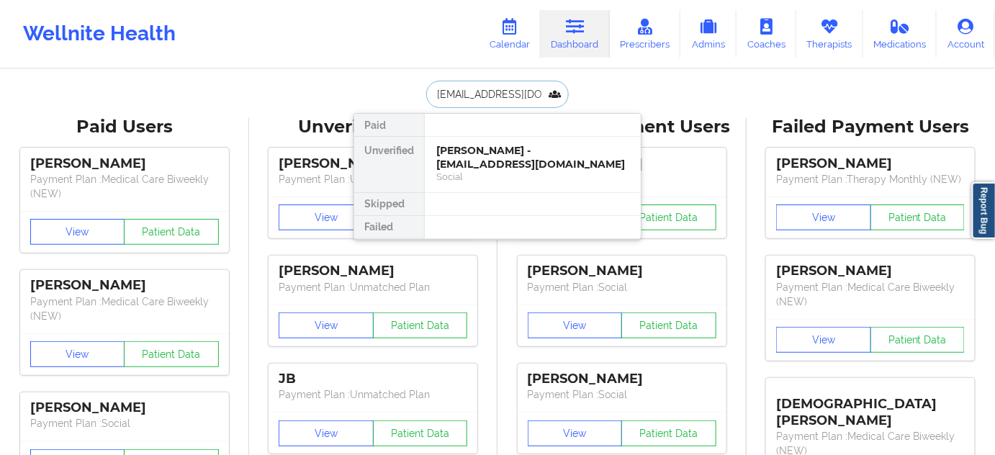
click at [480, 171] on div "Social" at bounding box center [532, 177] width 193 height 12
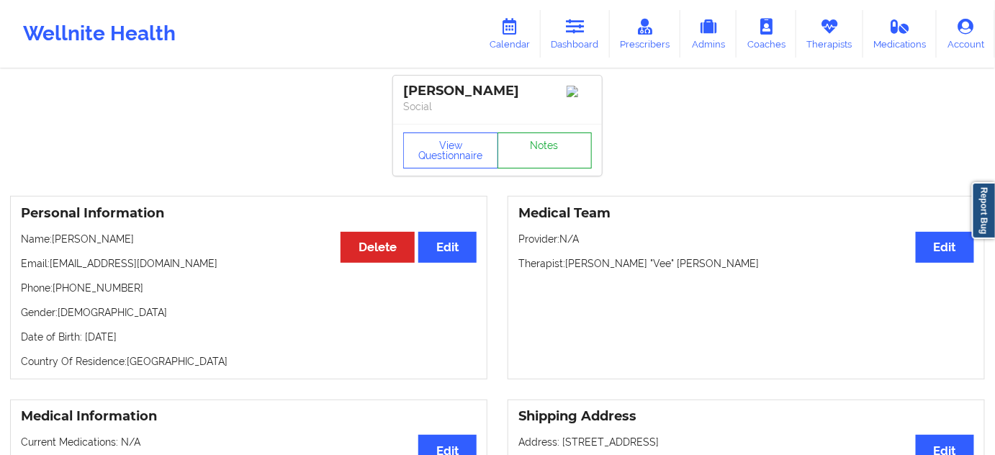
click at [546, 158] on link "Notes" at bounding box center [544, 150] width 95 height 36
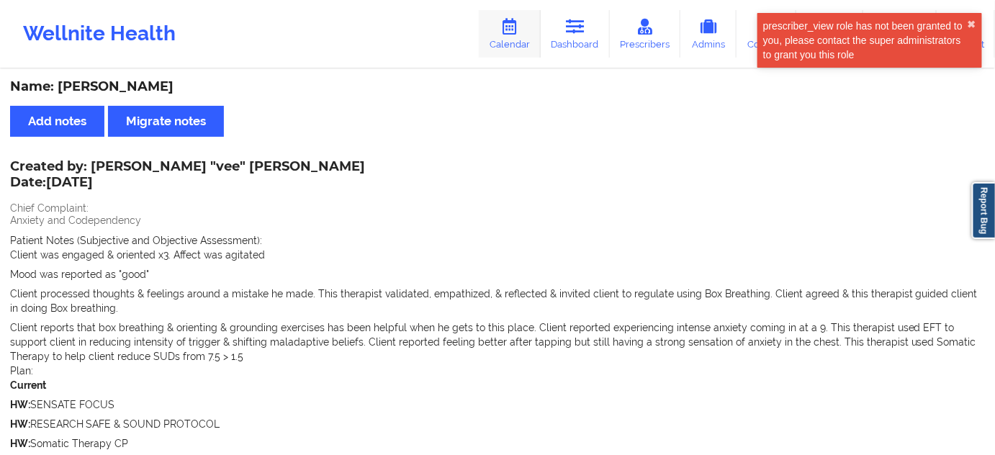
click at [519, 24] on icon at bounding box center [509, 27] width 19 height 16
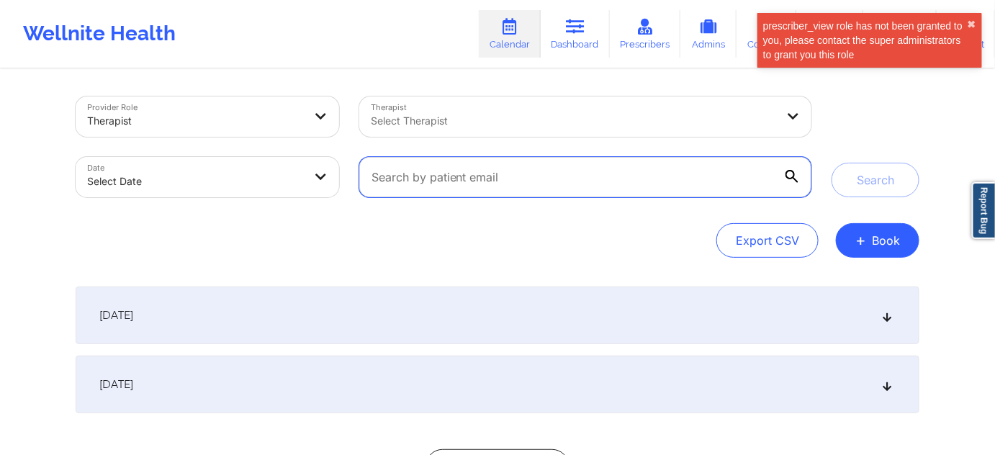
click at [416, 166] on input "text" at bounding box center [585, 177] width 452 height 40
paste input "[EMAIL_ADDRESS][DOMAIN_NAME]"
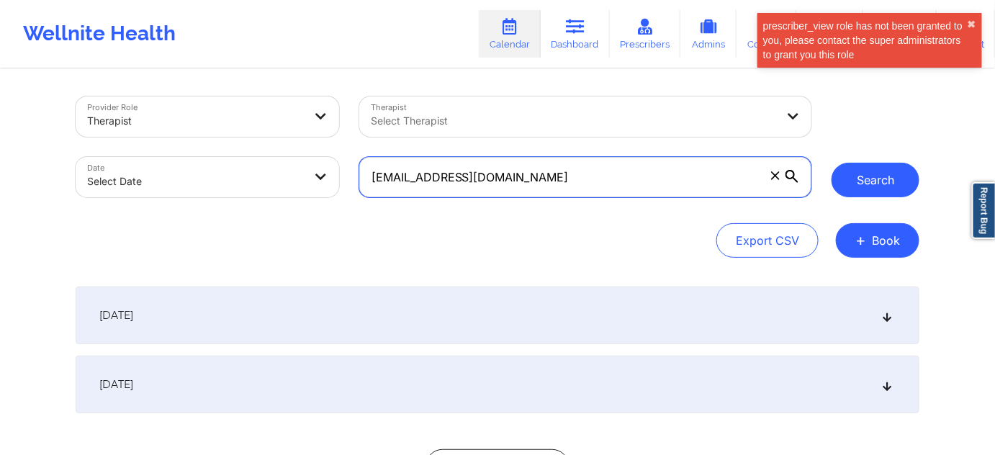
type input "[EMAIL_ADDRESS][DOMAIN_NAME]"
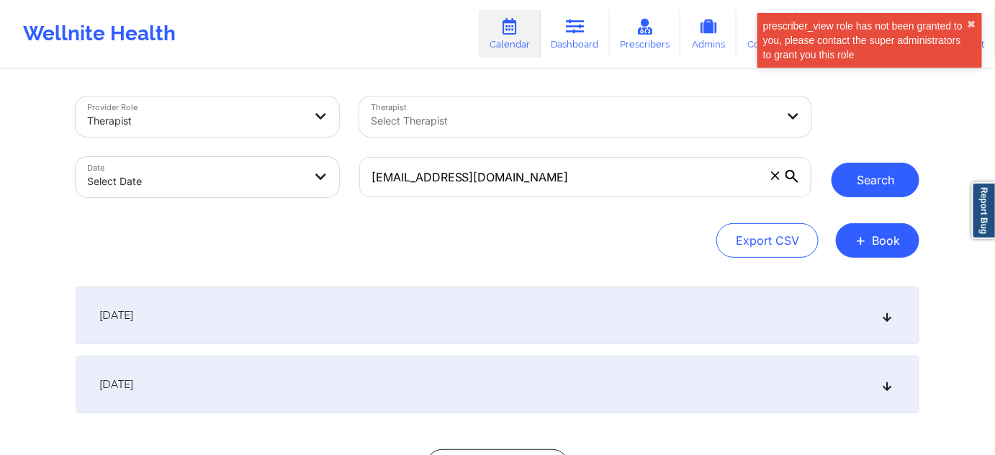
click at [869, 186] on button "Search" at bounding box center [875, 180] width 88 height 35
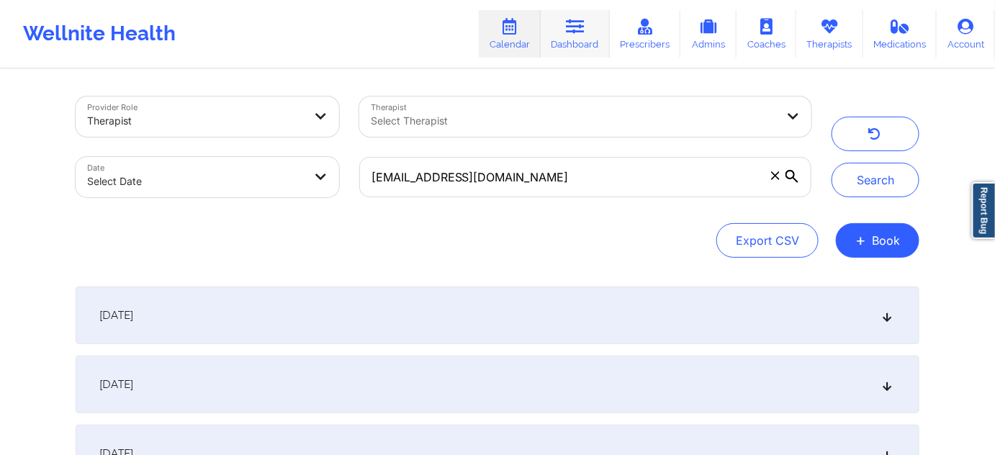
click at [595, 34] on link "Dashboard" at bounding box center [575, 34] width 69 height 48
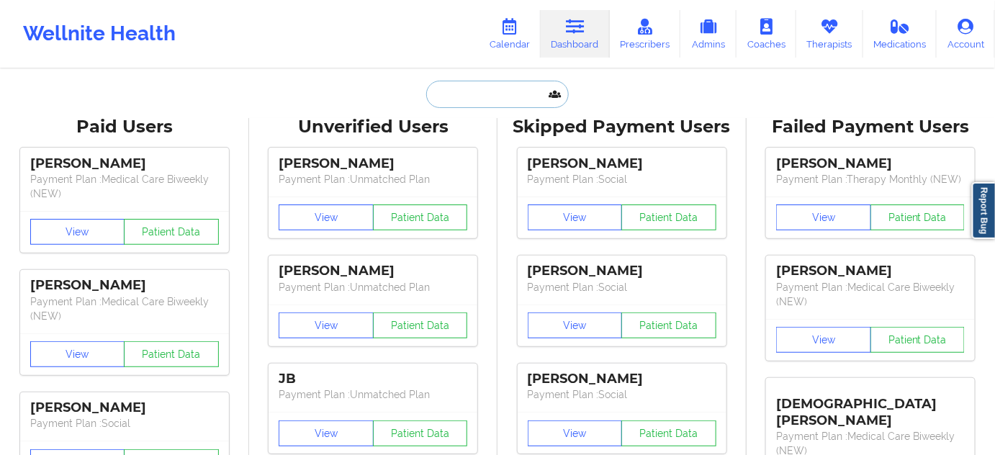
click at [543, 92] on input "text" at bounding box center [497, 94] width 143 height 27
paste input "[PERSON_NAME][EMAIL_ADDRESS][DOMAIN_NAME]"
type input "[PERSON_NAME][EMAIL_ADDRESS][DOMAIN_NAME]"
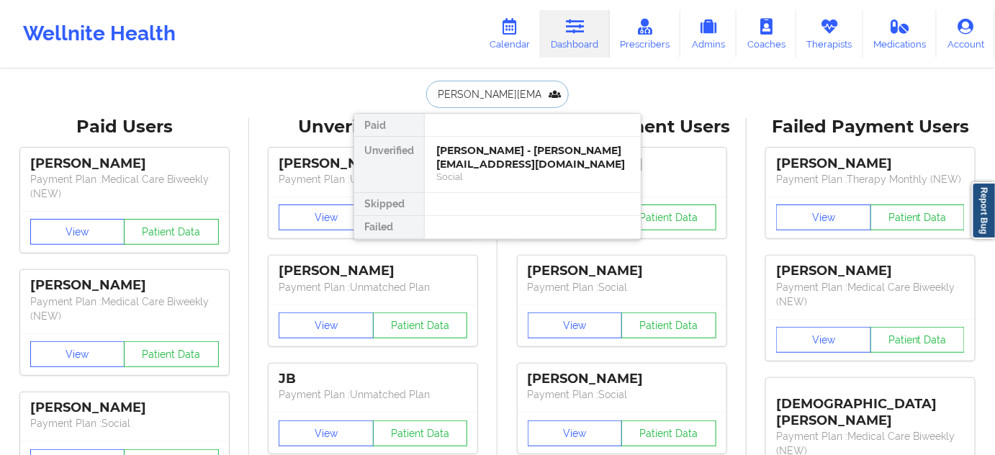
click at [496, 153] on div "[PERSON_NAME] - [PERSON_NAME][EMAIL_ADDRESS][DOMAIN_NAME]" at bounding box center [532, 157] width 193 height 27
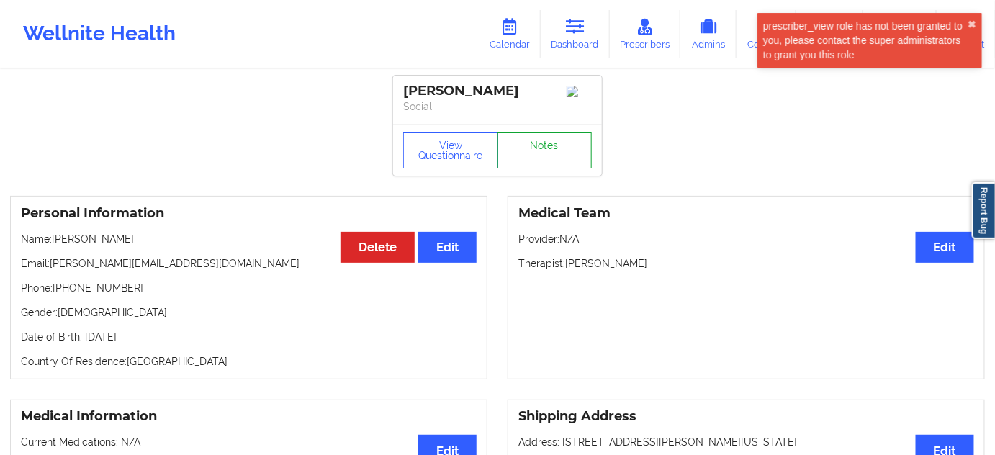
click at [545, 153] on link "Notes" at bounding box center [544, 150] width 95 height 36
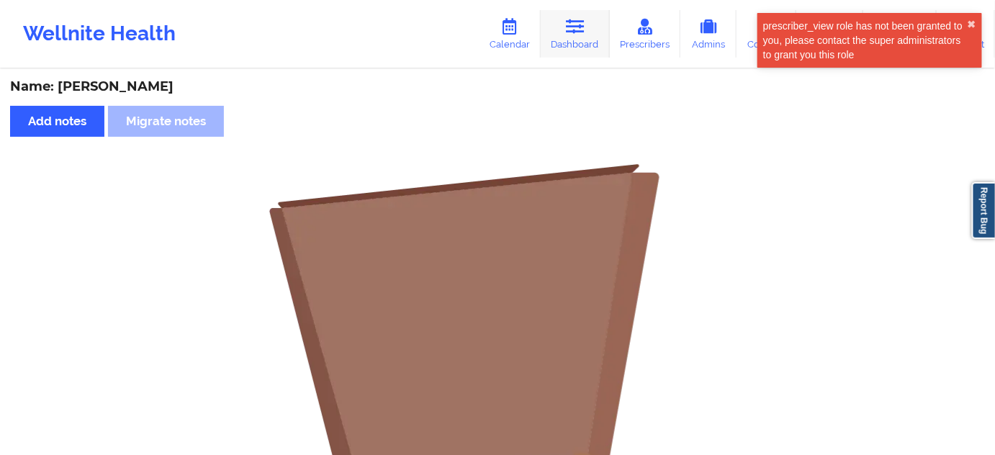
click at [574, 51] on link "Dashboard" at bounding box center [575, 34] width 69 height 48
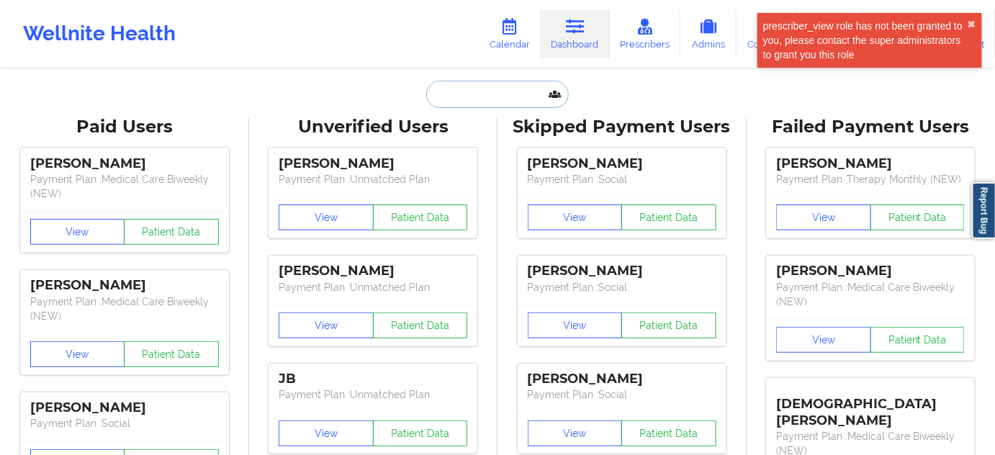
click at [493, 99] on input "text" at bounding box center [497, 94] width 143 height 27
paste input "[EMAIL_ADDRESS][PERSON_NAME][DOMAIN_NAME]"
type input "[EMAIL_ADDRESS][PERSON_NAME][DOMAIN_NAME]"
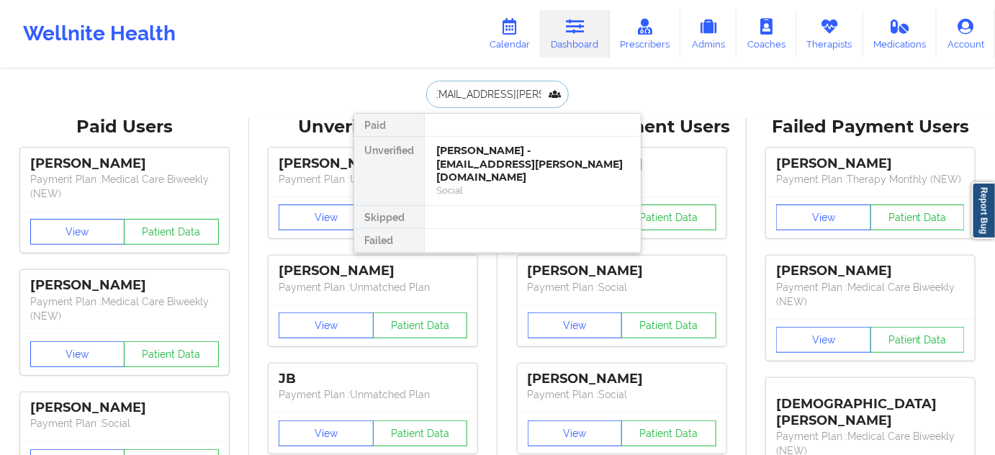
click at [476, 157] on div "[PERSON_NAME] - [EMAIL_ADDRESS][PERSON_NAME][DOMAIN_NAME]" at bounding box center [532, 164] width 193 height 40
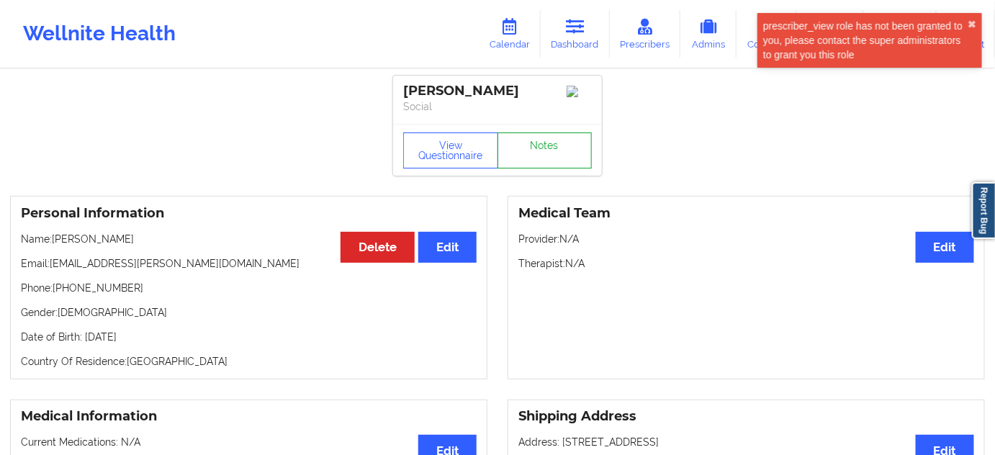
click at [546, 146] on link "Notes" at bounding box center [544, 150] width 95 height 36
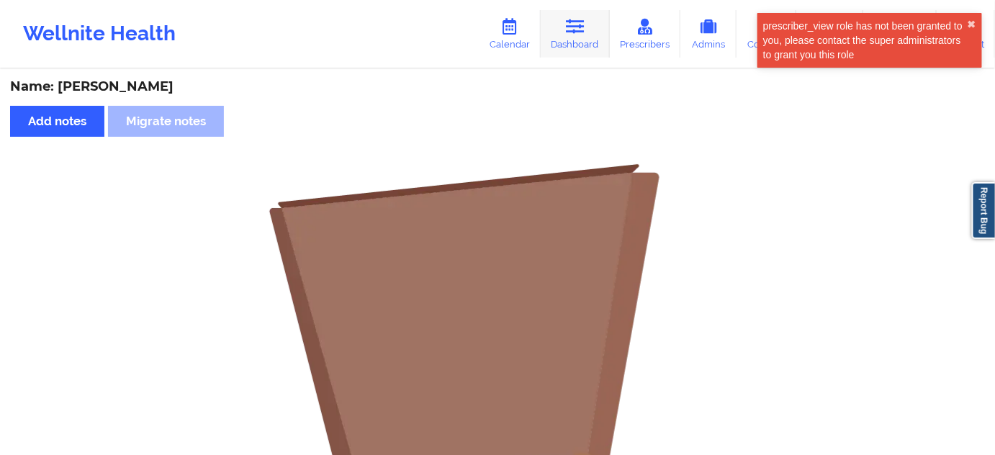
click at [564, 42] on link "Dashboard" at bounding box center [575, 34] width 69 height 48
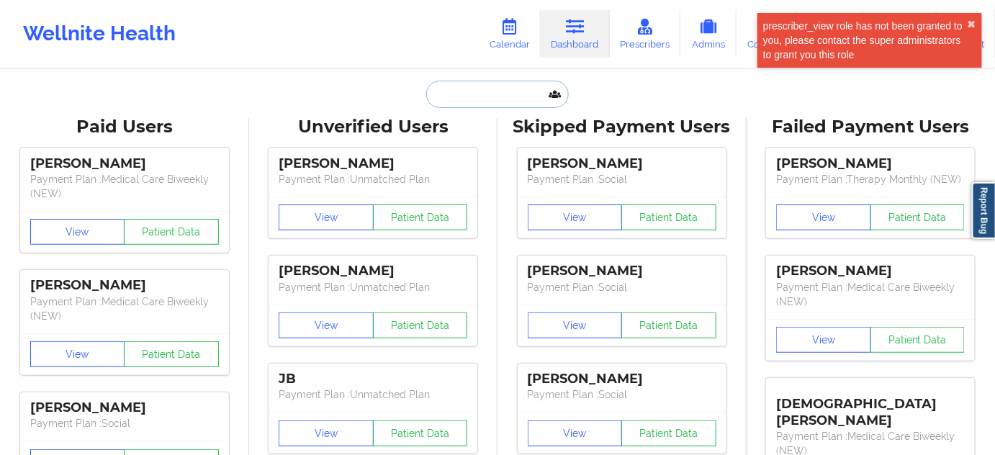
click at [497, 99] on input "text" at bounding box center [497, 94] width 143 height 27
paste input "[EMAIL_ADDRESS][DOMAIN_NAME]"
type input "[EMAIL_ADDRESS][DOMAIN_NAME]"
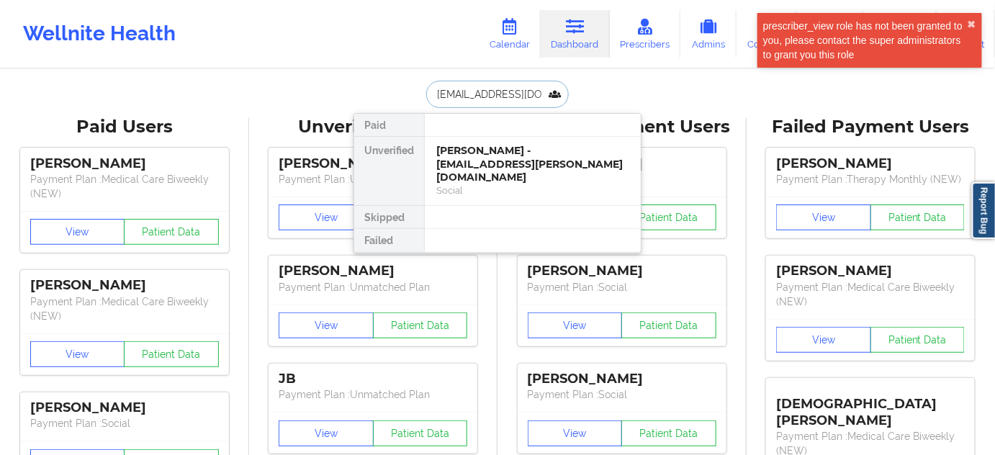
scroll to position [0, 17]
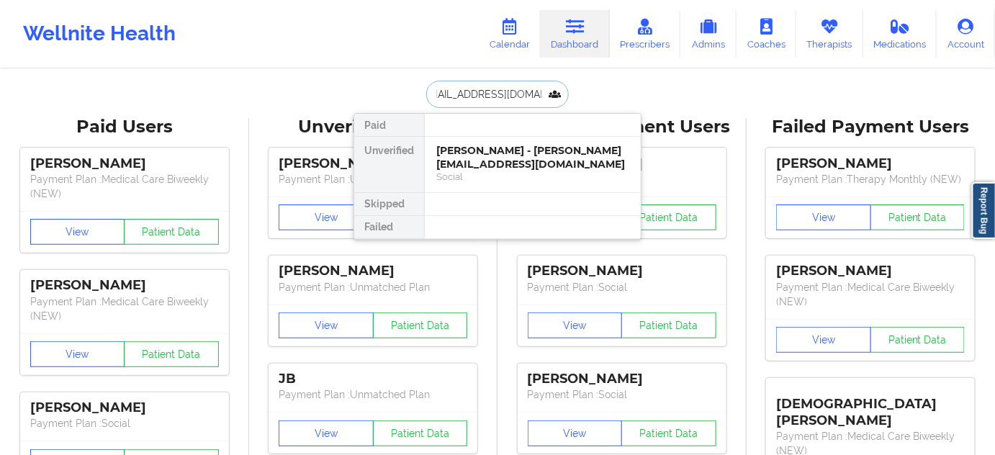
click at [471, 161] on div "[PERSON_NAME] - [PERSON_NAME][EMAIL_ADDRESS][DOMAIN_NAME]" at bounding box center [532, 157] width 193 height 27
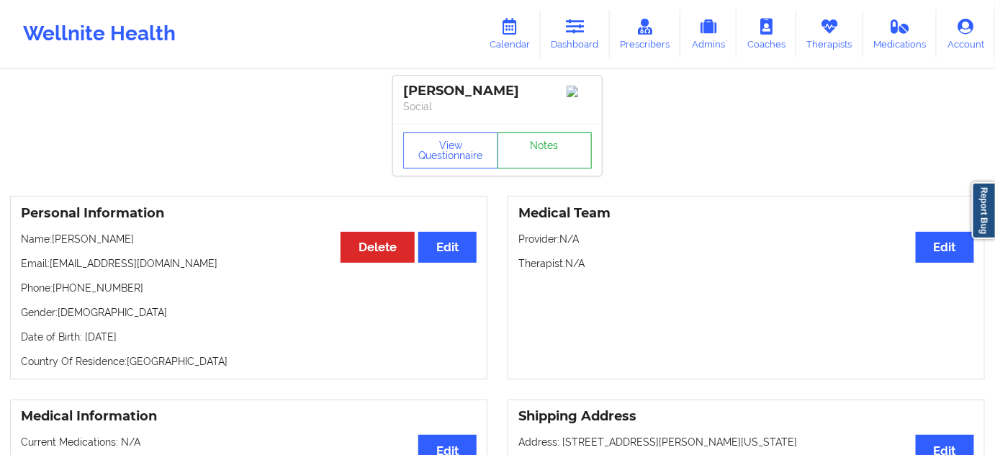
click at [545, 158] on link "Notes" at bounding box center [544, 150] width 95 height 36
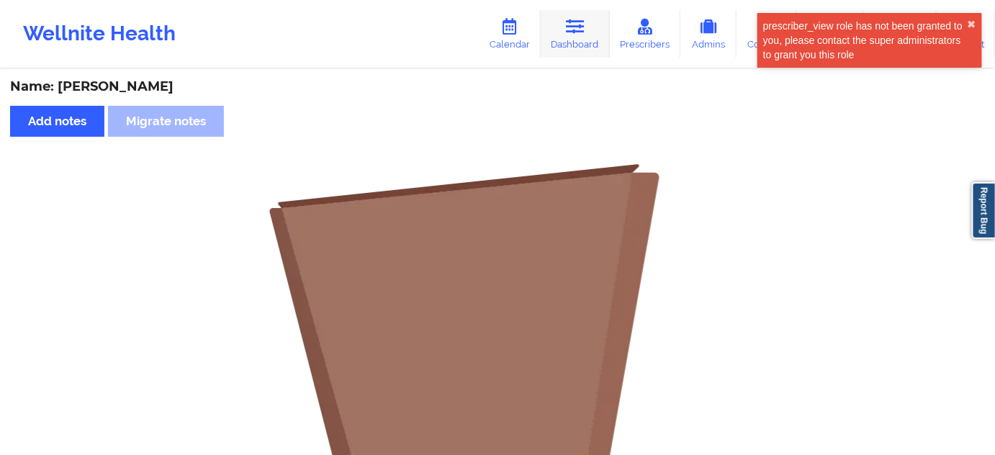
click at [576, 41] on link "Dashboard" at bounding box center [575, 34] width 69 height 48
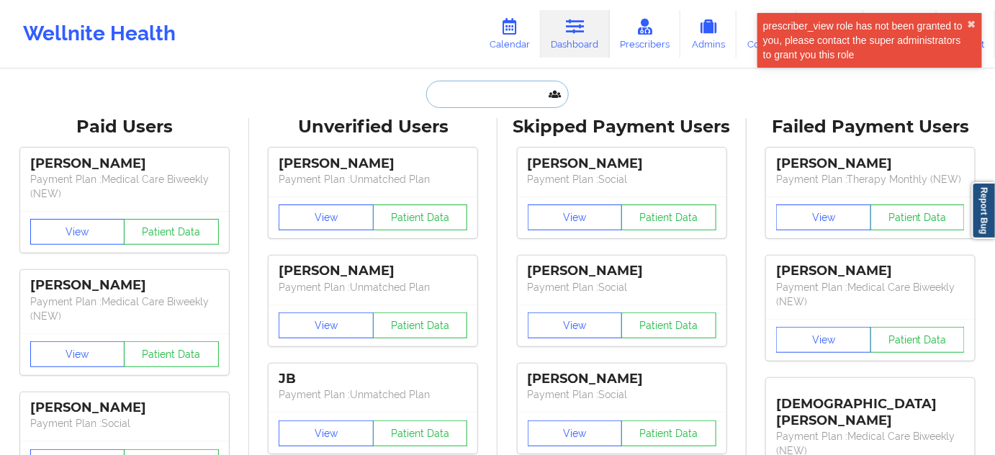
click at [476, 96] on input "text" at bounding box center [497, 94] width 143 height 27
paste input "[EMAIL_ADDRESS][DOMAIN_NAME]"
type input "[EMAIL_ADDRESS][DOMAIN_NAME]"
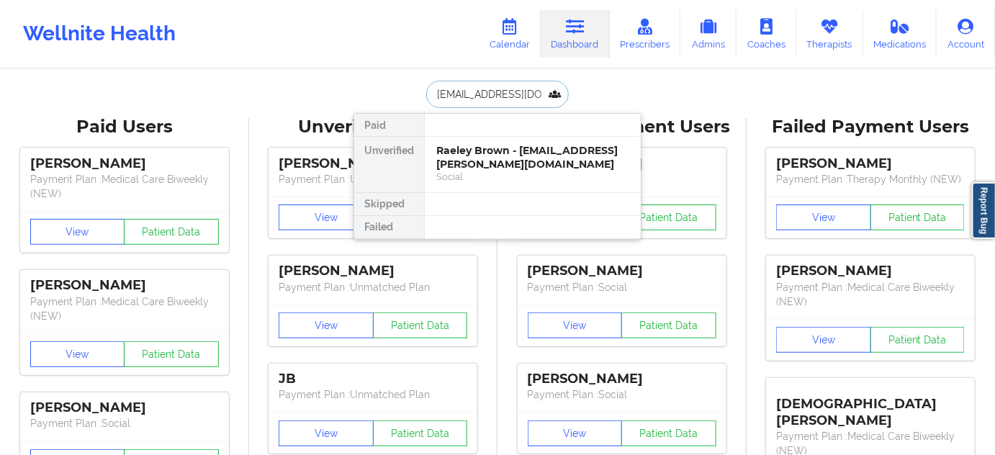
click at [477, 159] on div "Raeley Brown - [EMAIL_ADDRESS][PERSON_NAME][DOMAIN_NAME]" at bounding box center [532, 157] width 193 height 27
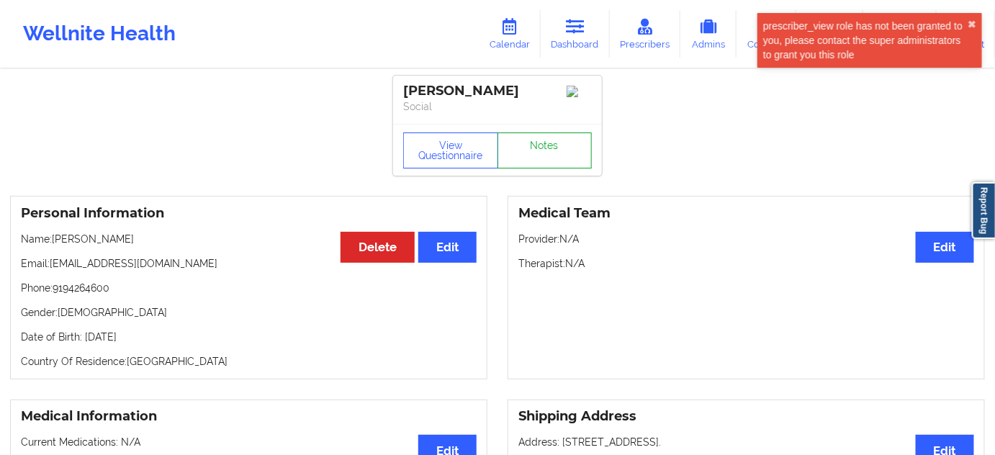
click at [544, 159] on link "Notes" at bounding box center [544, 150] width 95 height 36
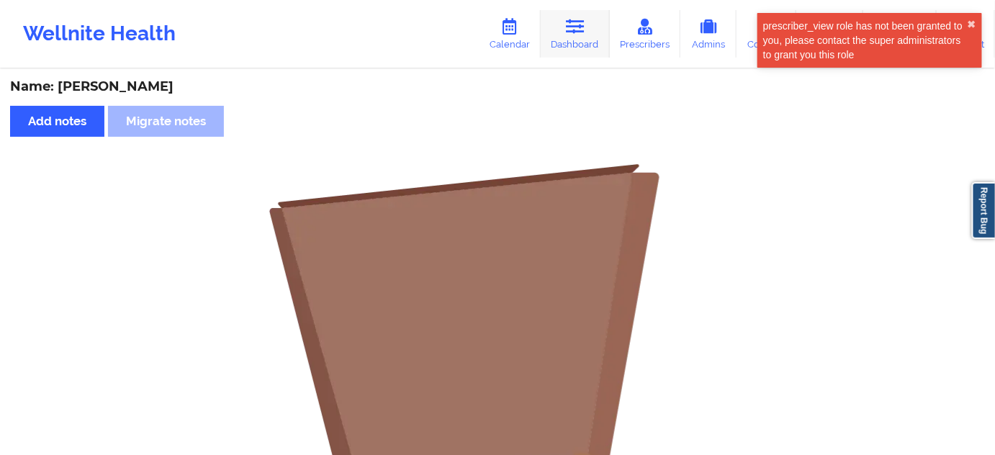
click at [570, 48] on link "Dashboard" at bounding box center [575, 34] width 69 height 48
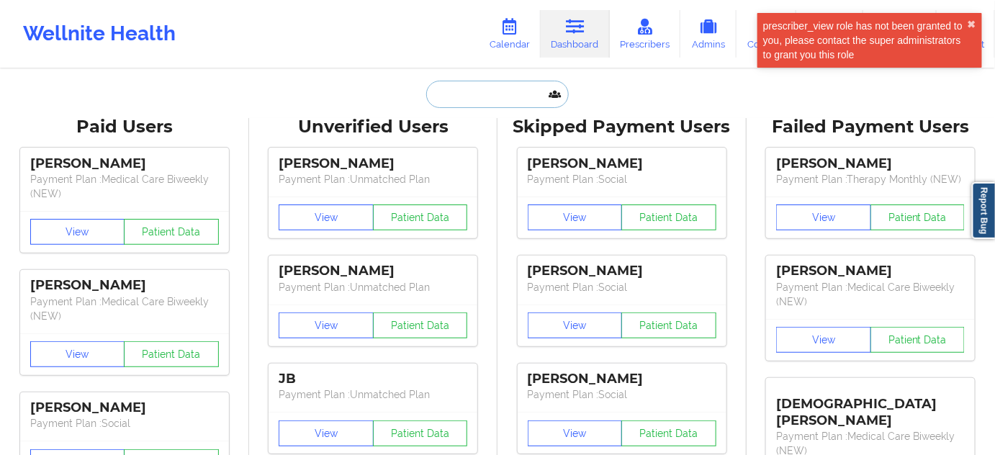
click at [492, 102] on input "text" at bounding box center [497, 94] width 143 height 27
paste input "[EMAIL_ADDRESS][DOMAIN_NAME]"
type input "[EMAIL_ADDRESS][DOMAIN_NAME]"
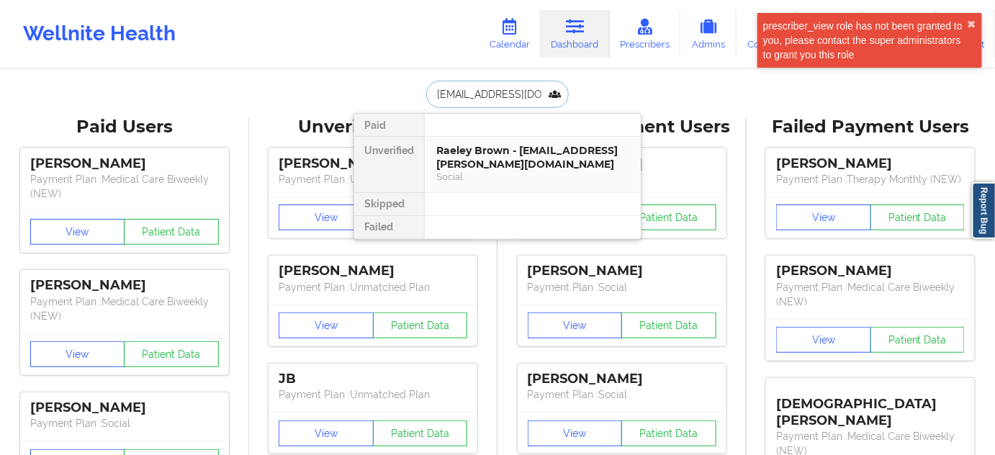
scroll to position [0, 19]
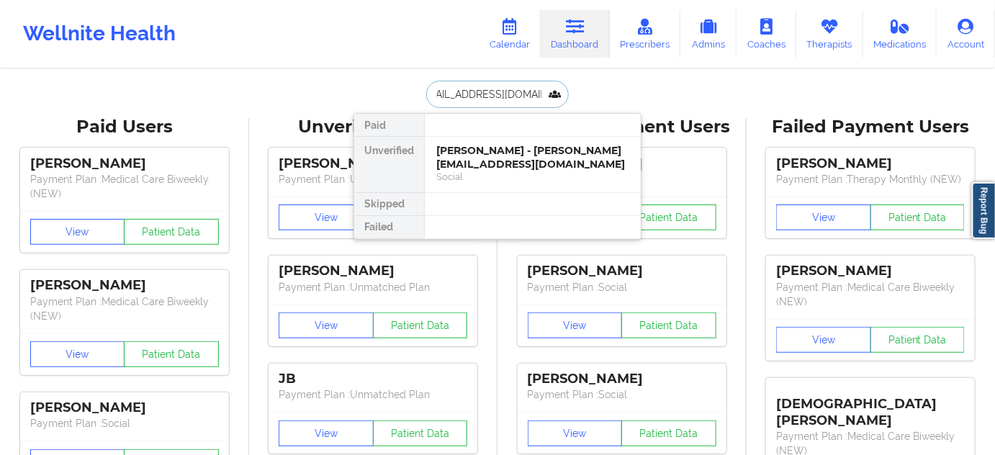
click at [464, 151] on div "[PERSON_NAME] - [PERSON_NAME][EMAIL_ADDRESS][DOMAIN_NAME]" at bounding box center [532, 157] width 193 height 27
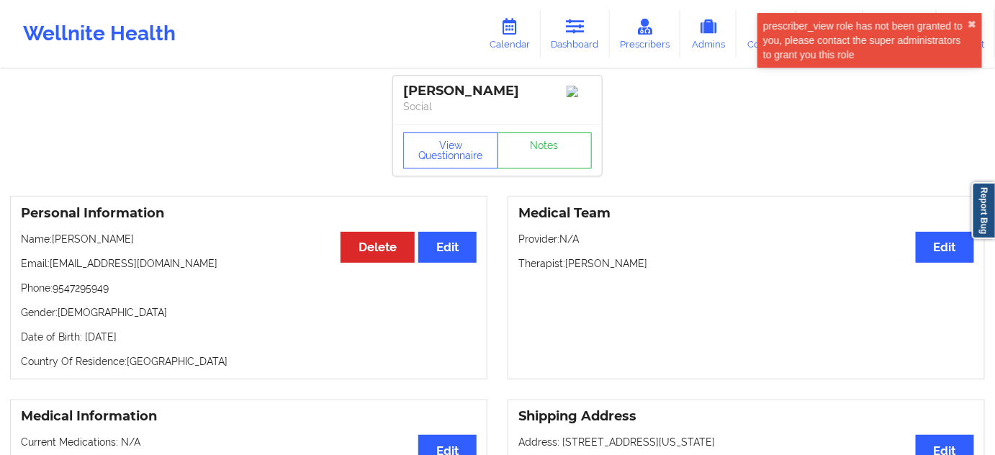
click at [469, 96] on div "[PERSON_NAME]" at bounding box center [497, 91] width 189 height 17
click at [485, 114] on div "[PERSON_NAME] Social" at bounding box center [497, 100] width 209 height 48
drag, startPoint x: 394, startPoint y: 92, endPoint x: 515, endPoint y: 79, distance: 120.9
click at [515, 79] on div "[PERSON_NAME] Social" at bounding box center [497, 100] width 209 height 48
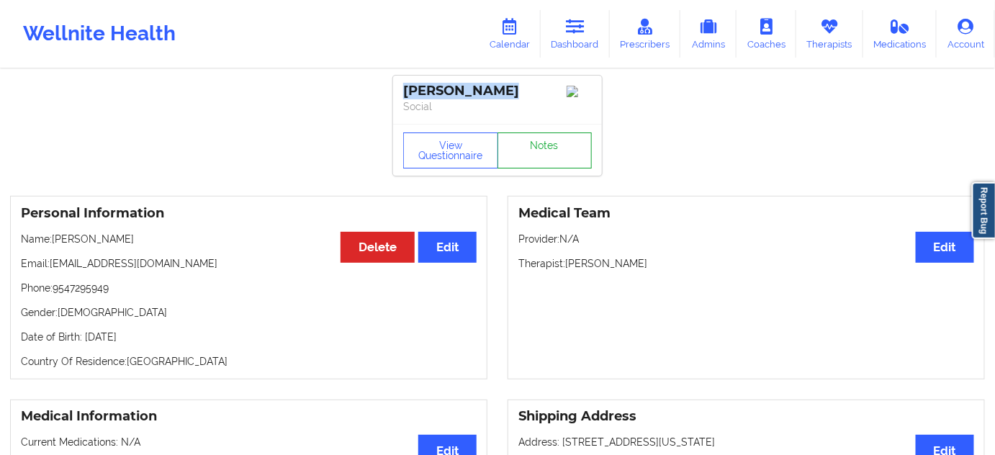
drag, startPoint x: 587, startPoint y: 159, endPoint x: 1004, endPoint y: 130, distance: 417.8
click at [587, 159] on link "Notes" at bounding box center [544, 150] width 95 height 36
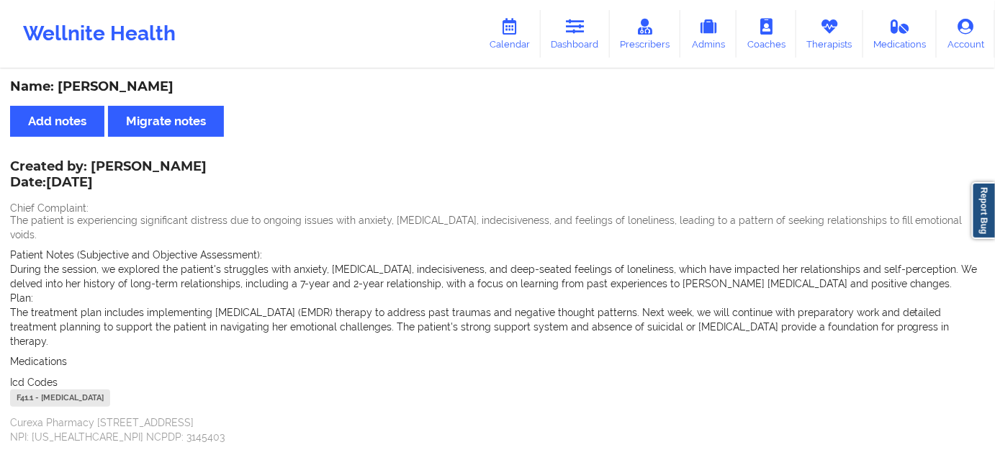
click at [22, 393] on div "F41.1 - [MEDICAL_DATA]" at bounding box center [497, 399] width 975 height 21
drag, startPoint x: 35, startPoint y: 386, endPoint x: 1, endPoint y: 387, distance: 33.8
click at [1, 387] on div "Name: [PERSON_NAME] Add notes Migrate notes Created by: [PERSON_NAME] Date: [DA…" at bounding box center [497, 287] width 995 height 432
click at [559, 38] on link "Dashboard" at bounding box center [575, 34] width 69 height 48
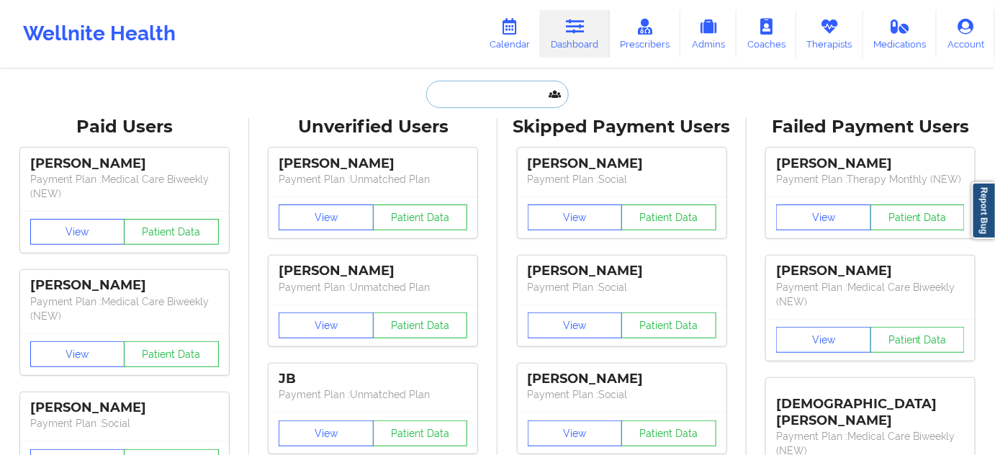
click at [478, 96] on input "text" at bounding box center [497, 94] width 143 height 27
paste input "[EMAIL_ADDRESS][DOMAIN_NAME]"
type input "[EMAIL_ADDRESS][DOMAIN_NAME]"
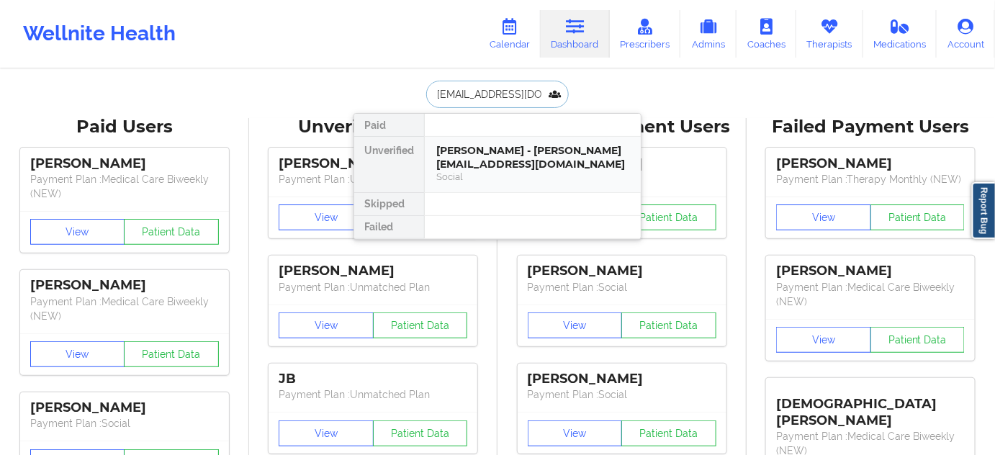
scroll to position [0, 21]
click at [475, 161] on div "Sirine chakroun - [EMAIL_ADDRESS][DOMAIN_NAME]" at bounding box center [532, 157] width 193 height 27
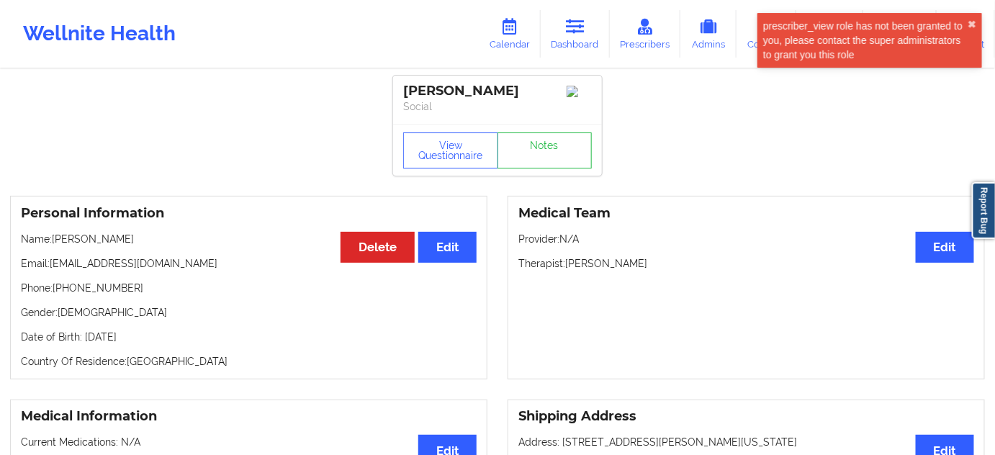
click at [496, 94] on div "[PERSON_NAME]" at bounding box center [497, 91] width 189 height 17
drag, startPoint x: 566, startPoint y: 266, endPoint x: 656, endPoint y: 265, distance: 90.0
click at [656, 265] on p "Therapist: [PERSON_NAME]" at bounding box center [746, 263] width 456 height 14
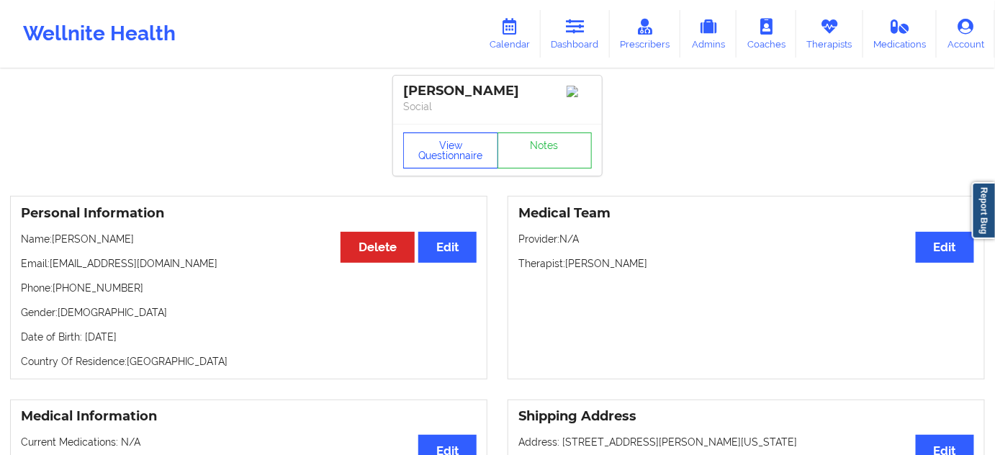
click at [469, 154] on button "View Questionnaire" at bounding box center [450, 150] width 95 height 36
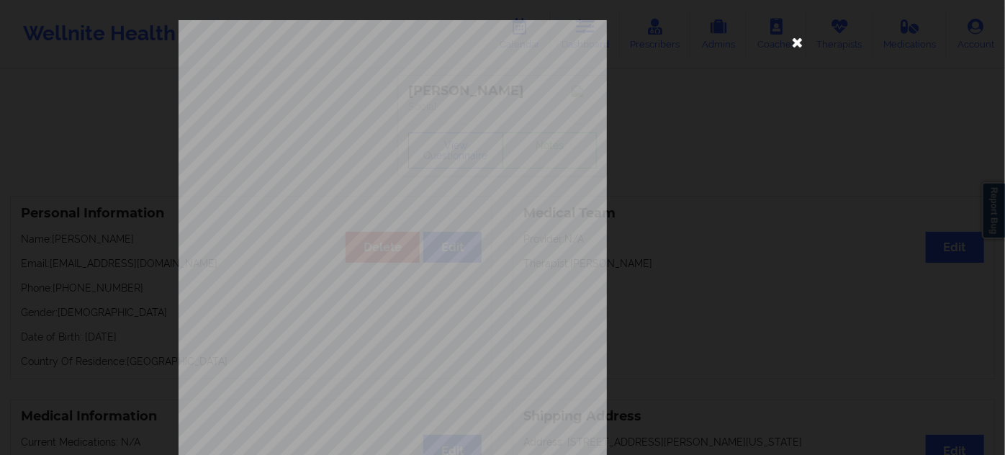
click at [796, 46] on icon at bounding box center [797, 41] width 23 height 23
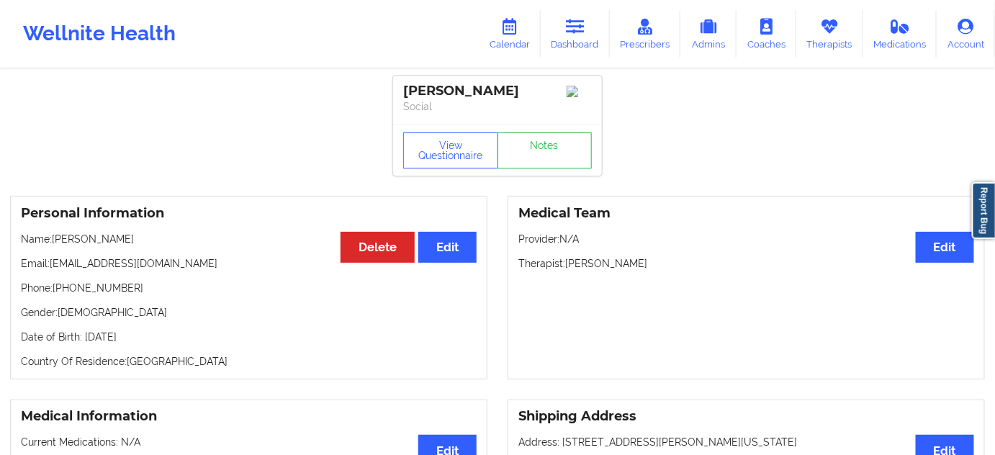
drag, startPoint x: 514, startPoint y: 91, endPoint x: 393, endPoint y: 91, distance: 120.9
click at [393, 91] on div "[PERSON_NAME] Social" at bounding box center [497, 100] width 209 height 48
click at [460, 164] on button "View Questionnaire" at bounding box center [450, 150] width 95 height 36
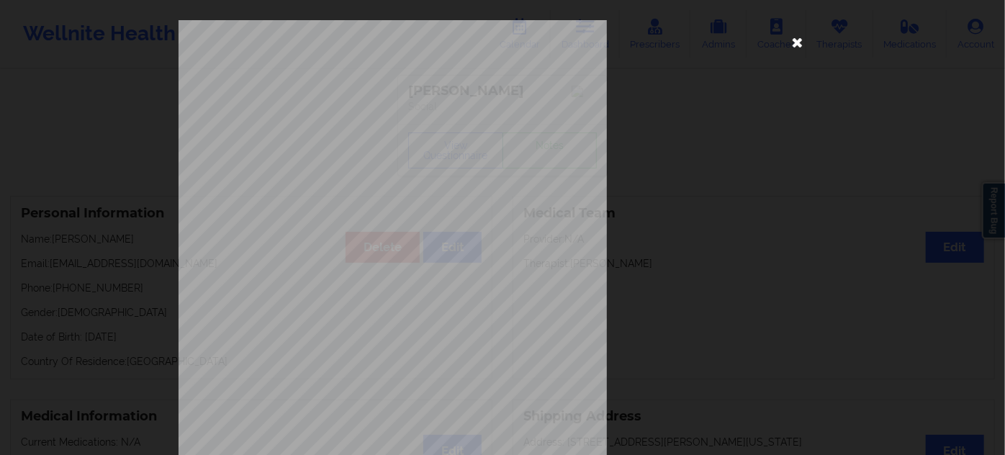
click at [788, 42] on icon at bounding box center [797, 41] width 23 height 23
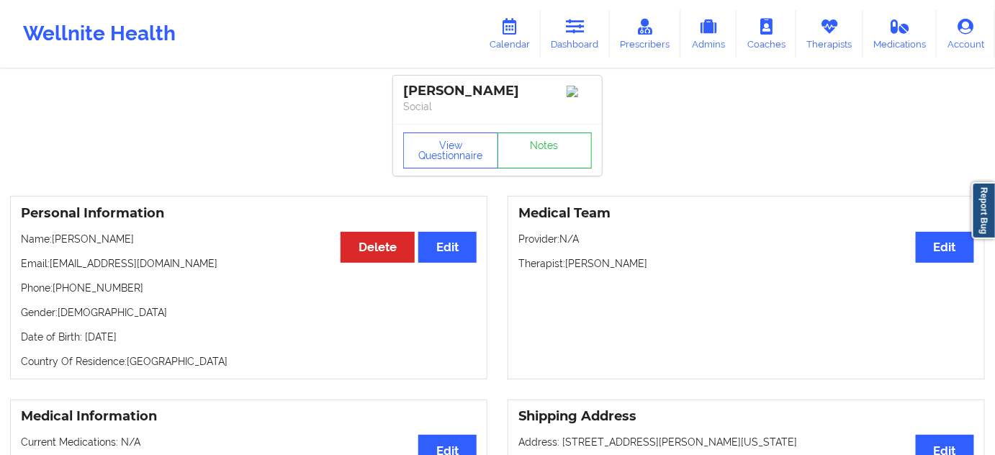
drag, startPoint x: 402, startPoint y: 88, endPoint x: 539, endPoint y: 76, distance: 137.3
click at [528, 82] on div "[PERSON_NAME] Social" at bounding box center [497, 100] width 209 height 48
